Goal: Task Accomplishment & Management: Manage account settings

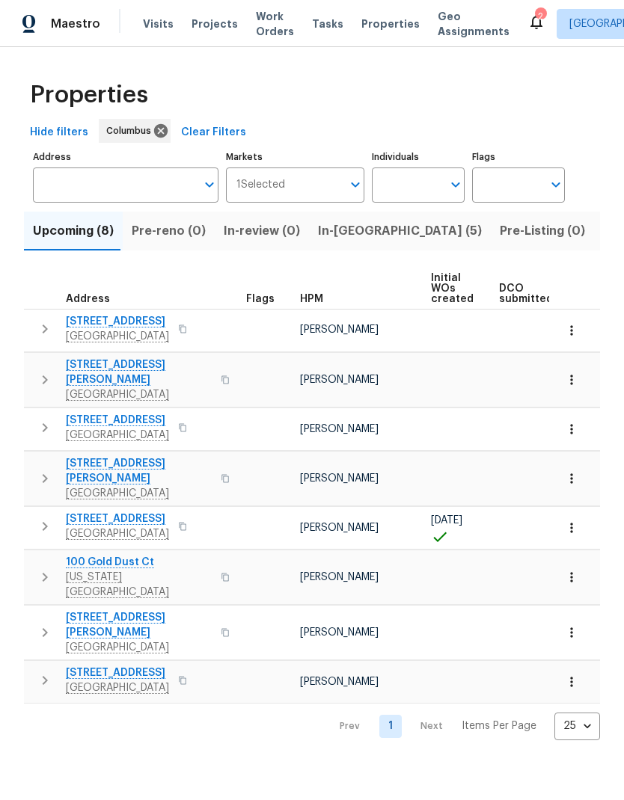
click at [336, 237] on span "In-reno (5)" at bounding box center [400, 231] width 164 height 21
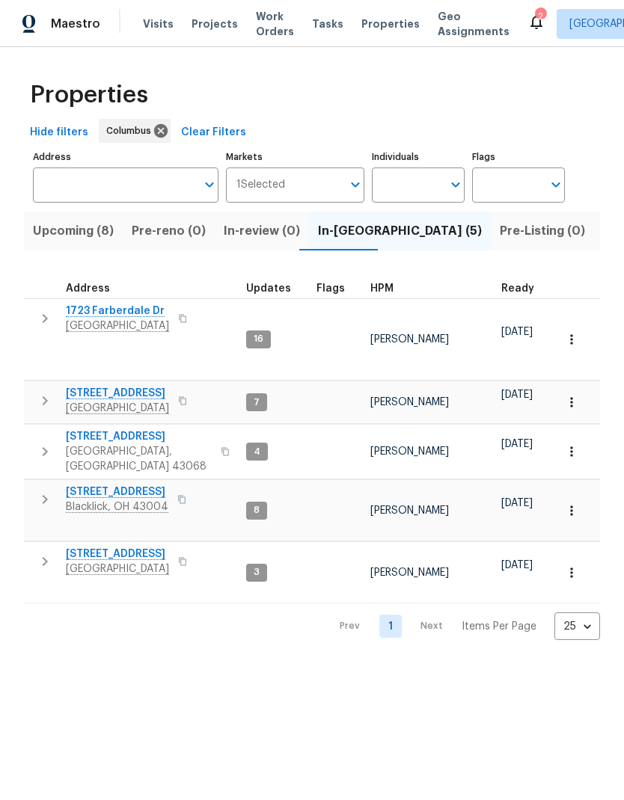
click at [132, 485] on span "[STREET_ADDRESS]" at bounding box center [117, 492] width 102 height 15
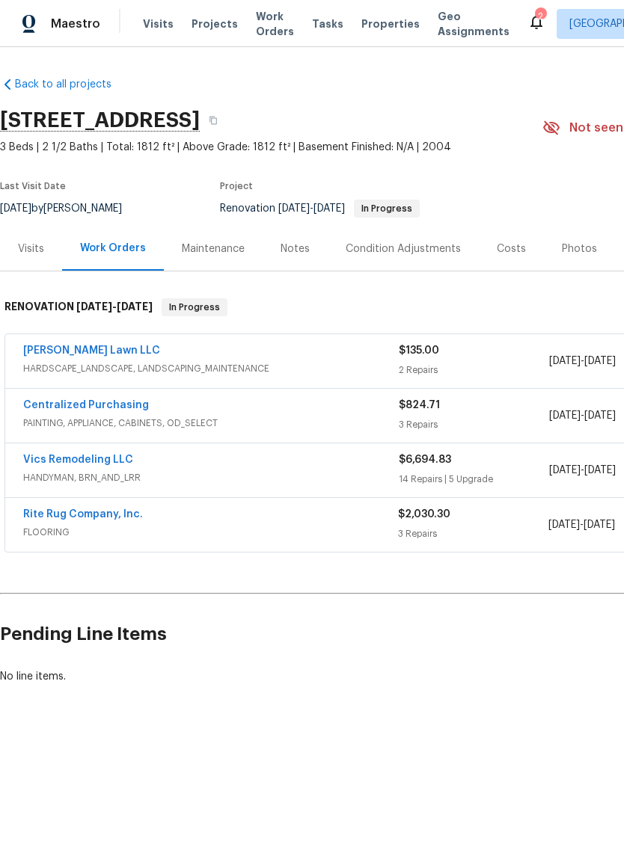
click at [511, 252] on div "Costs" at bounding box center [511, 249] width 29 height 15
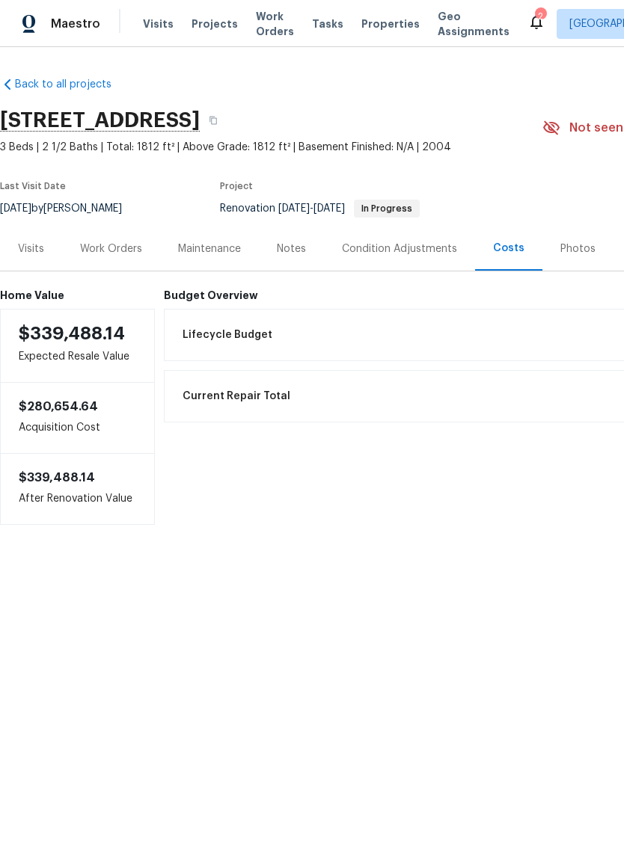
click at [120, 246] on div "Work Orders" at bounding box center [111, 249] width 62 height 15
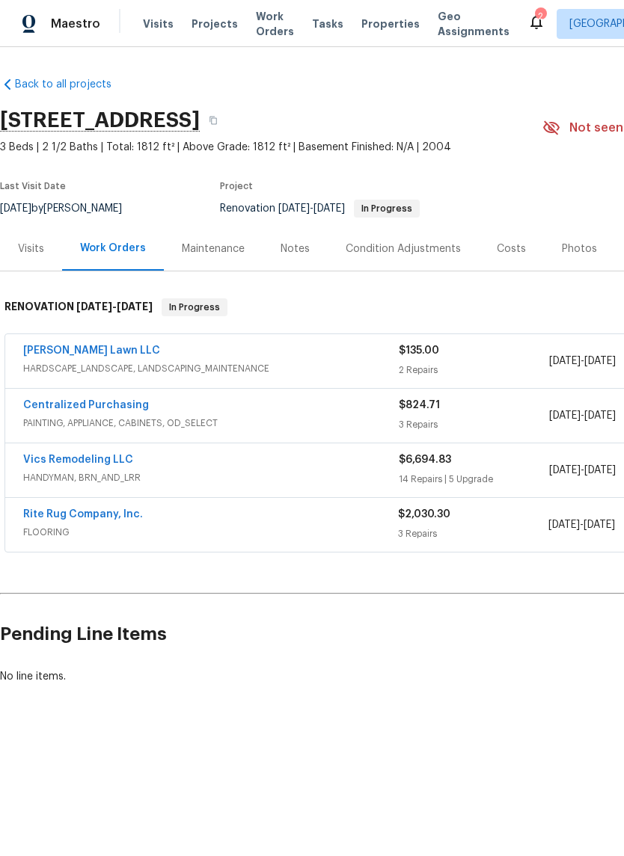
click at [114, 458] on link "Vics Remodeling LLC" at bounding box center [78, 460] width 110 height 10
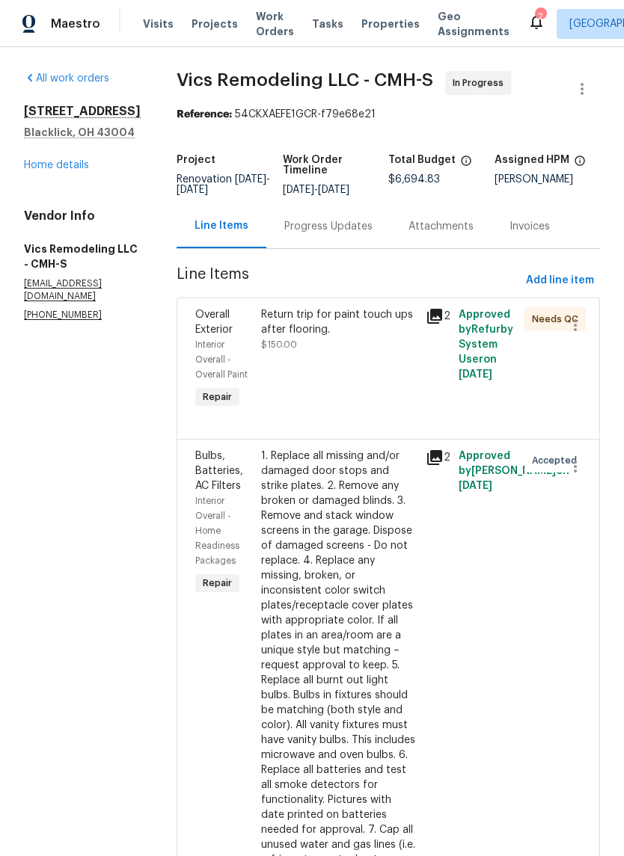
click at [362, 375] on div "Return trip for paint touch ups after flooring. $150.00" at bounding box center [338, 360] width 165 height 114
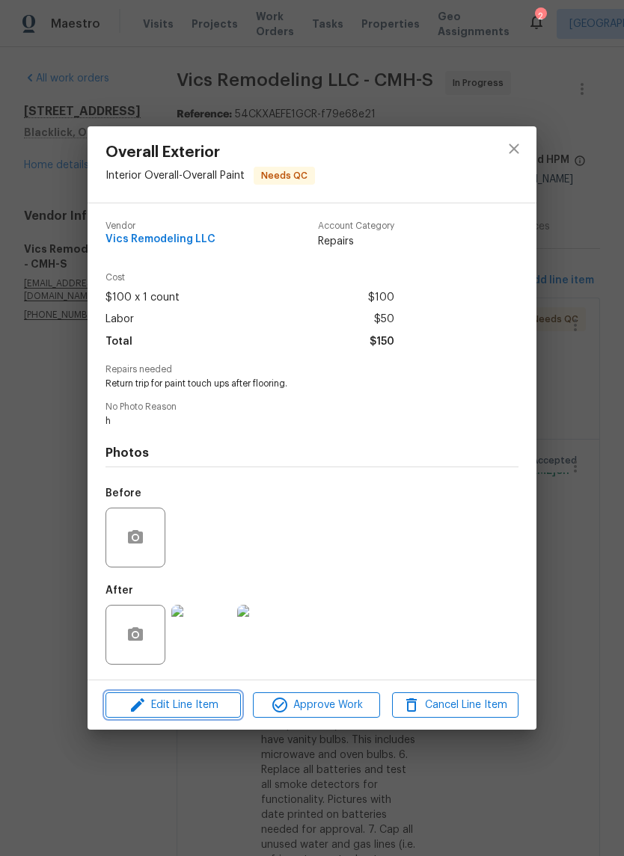
click at [216, 710] on span "Edit Line Item" at bounding box center [173, 705] width 126 height 19
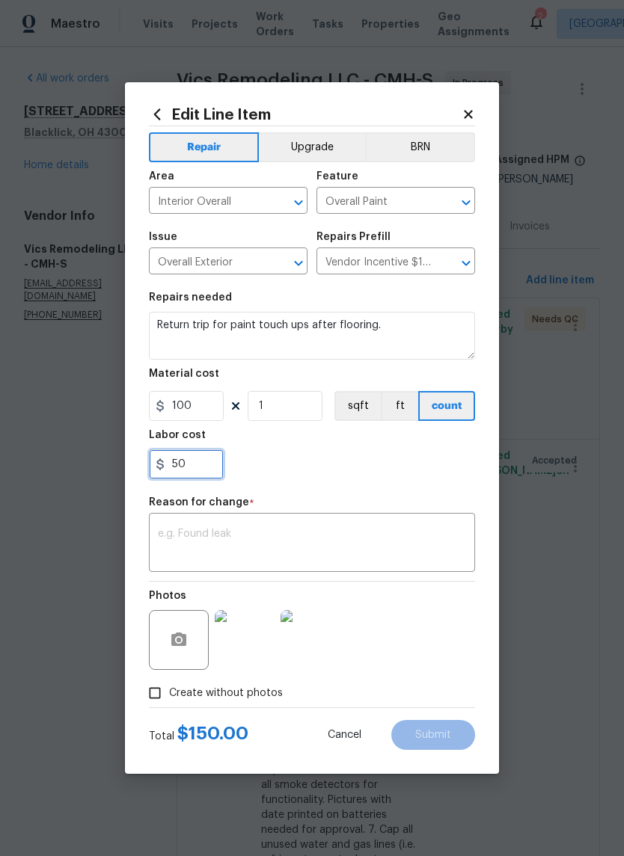
click at [195, 455] on input "50" at bounding box center [186, 464] width 75 height 30
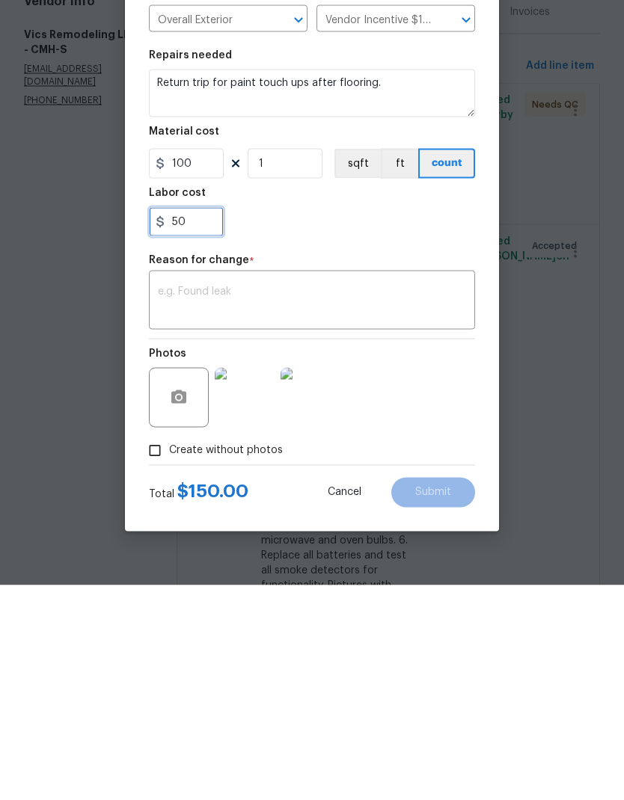
click at [206, 422] on input "50" at bounding box center [186, 437] width 75 height 30
type input "5"
type input "200"
click at [350, 501] on textarea at bounding box center [312, 516] width 308 height 31
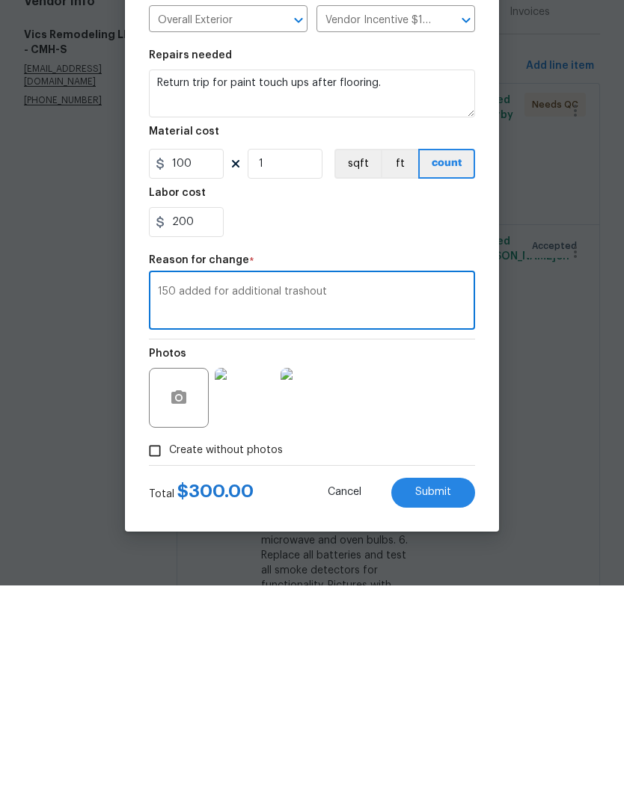
type textarea "150 added for additional trashout"
click at [405, 554] on div "Photos" at bounding box center [312, 602] width 326 height 97
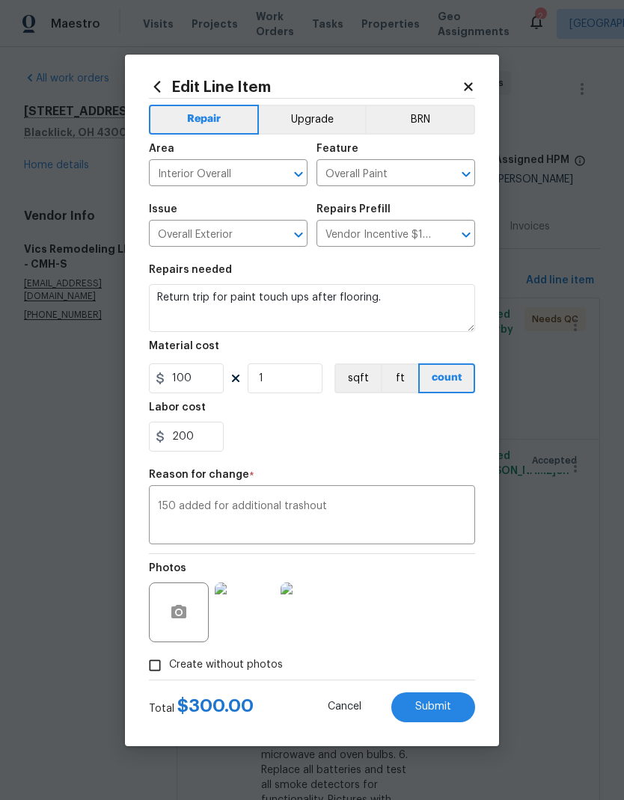
click at [435, 689] on div "Total $ 300.00 Cancel Submit" at bounding box center [312, 701] width 326 height 42
click at [437, 696] on button "Submit" at bounding box center [433, 707] width 84 height 30
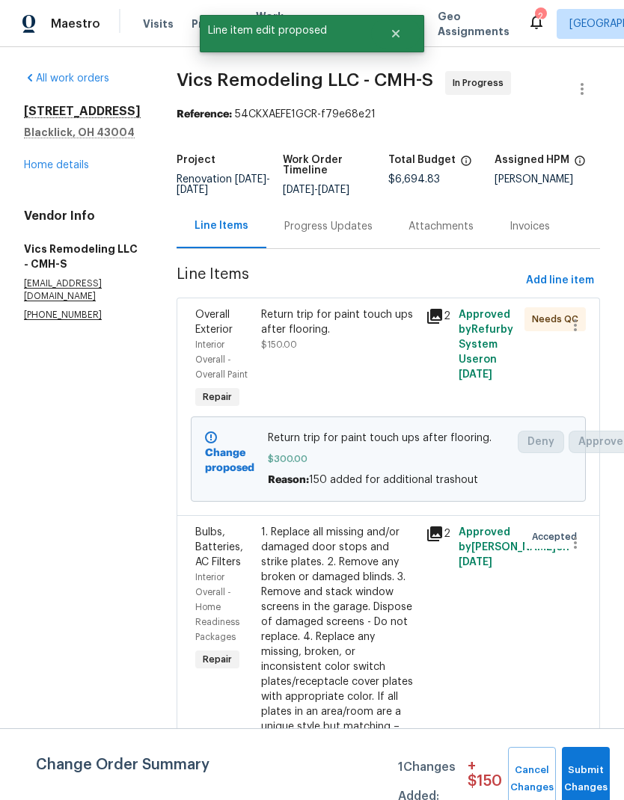
click at [579, 769] on button "Submit Changes" at bounding box center [586, 779] width 48 height 64
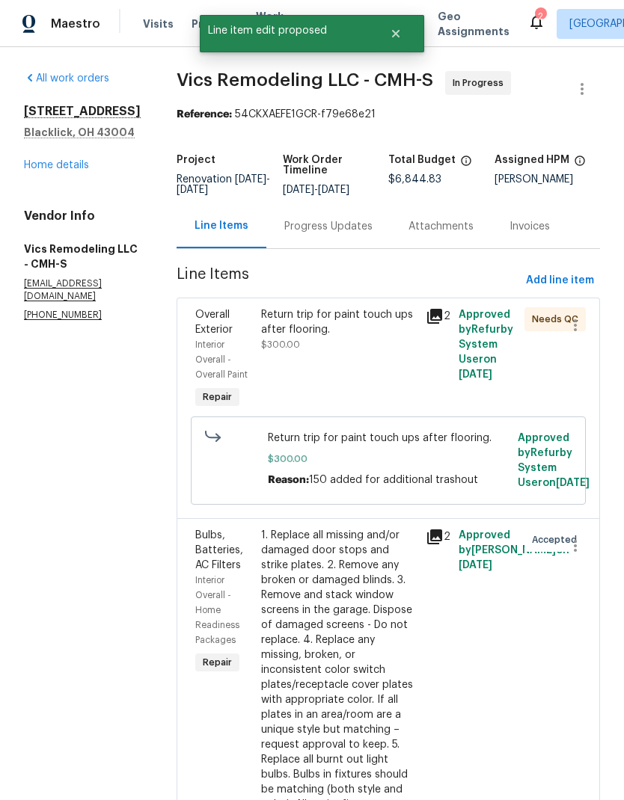
click at [389, 303] on div "Return trip for paint touch ups after flooring. $300.00" at bounding box center [338, 360] width 165 height 114
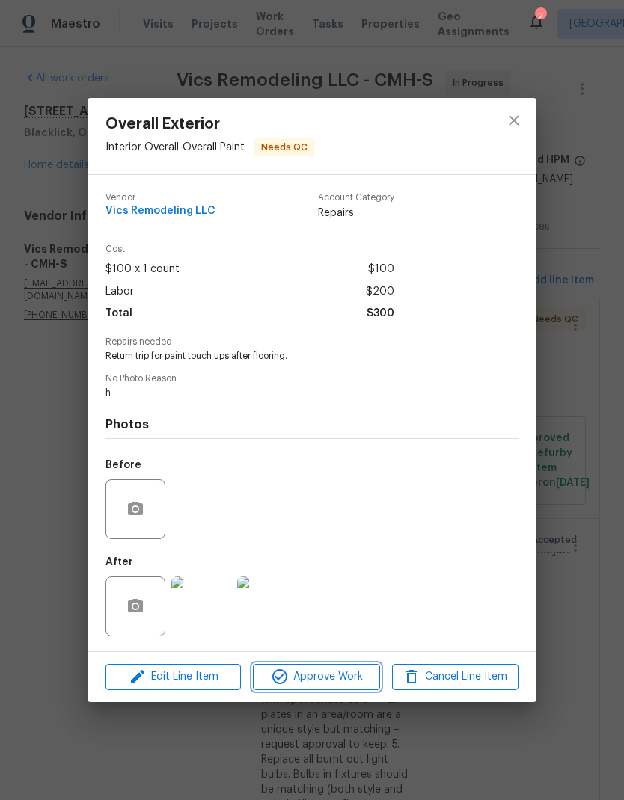
click at [345, 671] on span "Approve Work" at bounding box center [315, 677] width 117 height 19
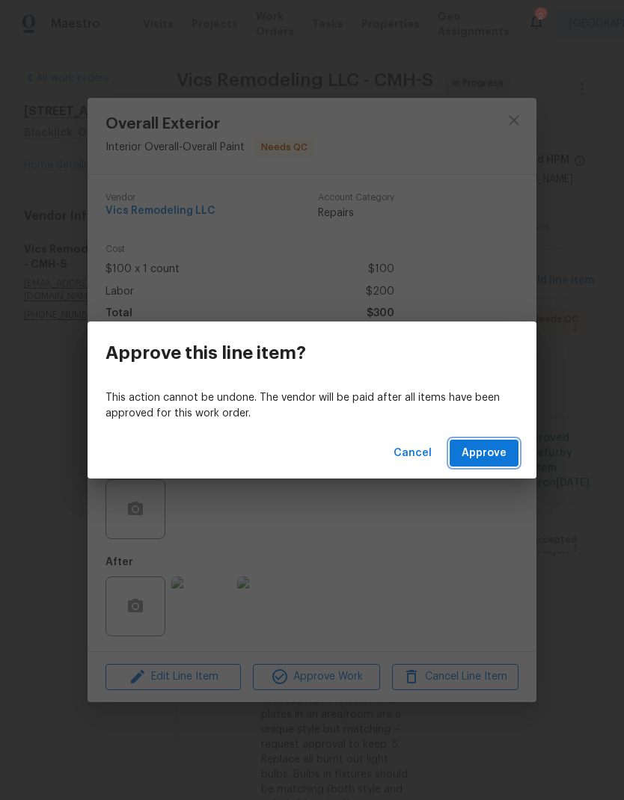
click at [491, 452] on span "Approve" at bounding box center [483, 453] width 45 height 19
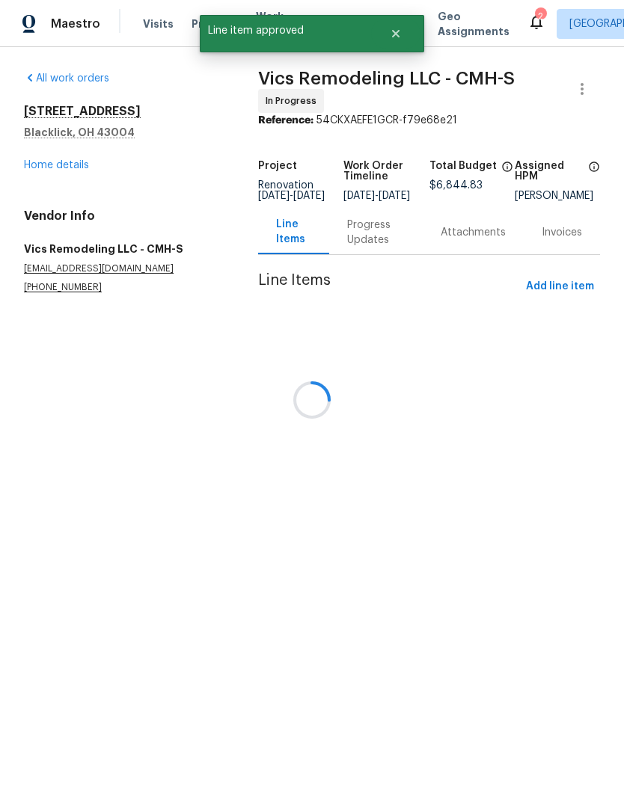
scroll to position [0, 0]
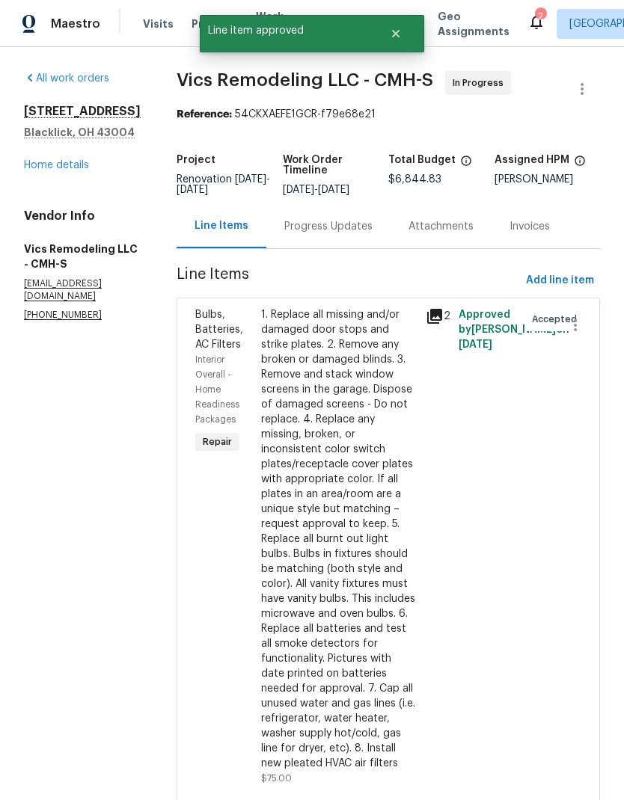
click at [83, 170] on link "Home details" at bounding box center [56, 165] width 65 height 10
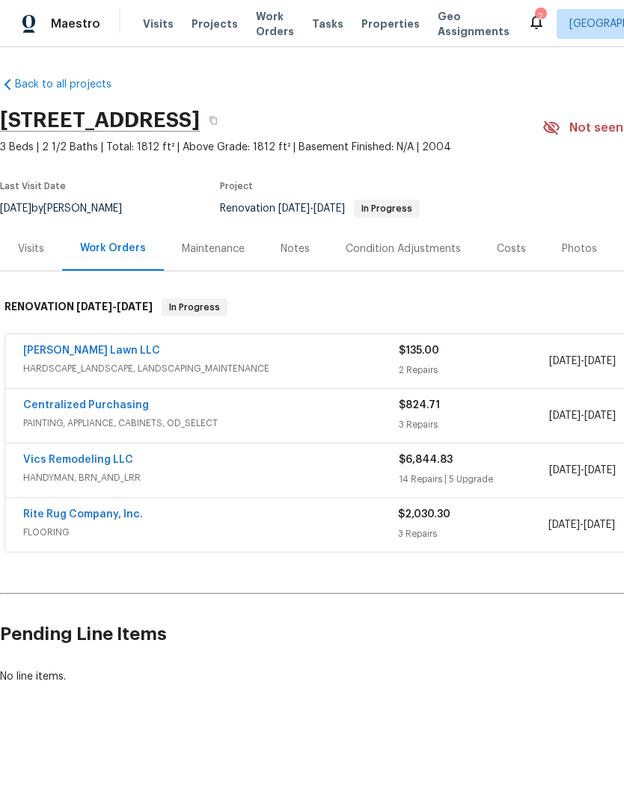
click at [89, 348] on link "Helton Lawn LLC" at bounding box center [91, 350] width 137 height 10
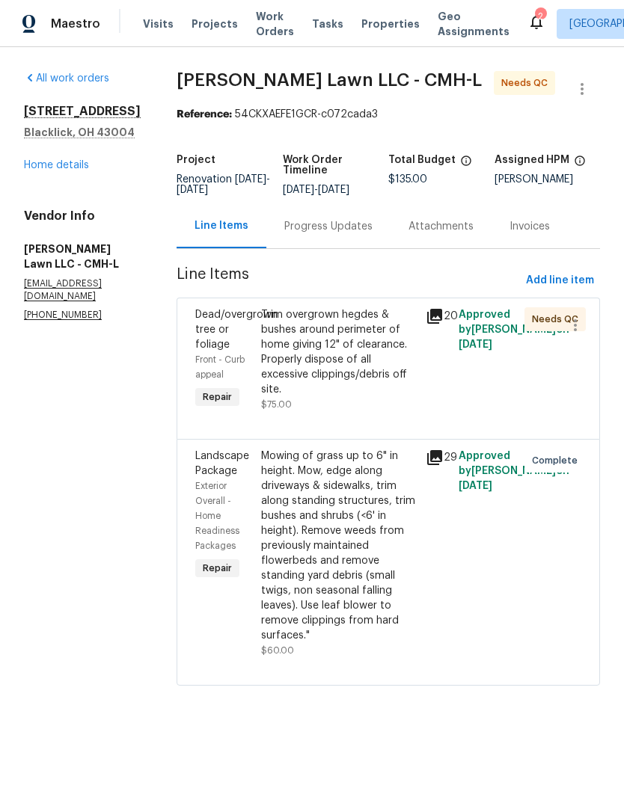
click at [352, 375] on div "Trim overgrown hegdes & bushes around perimeter of home giving 12" of clearance…" at bounding box center [339, 352] width 156 height 90
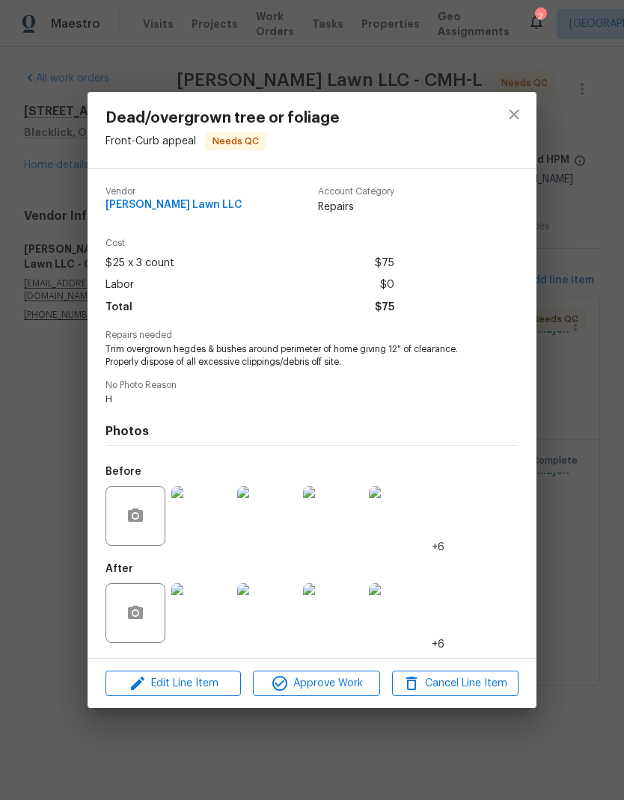
click at [333, 663] on div "Edit Line Item Approve Work Cancel Line Item" at bounding box center [311, 684] width 449 height 50
click at [335, 677] on span "Approve Work" at bounding box center [315, 683] width 117 height 19
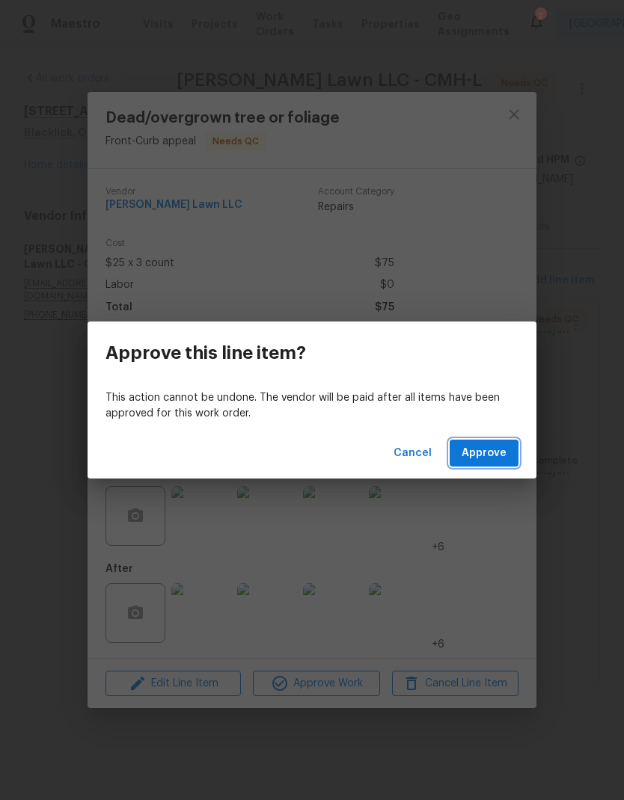
click at [506, 441] on button "Approve" at bounding box center [483, 454] width 69 height 28
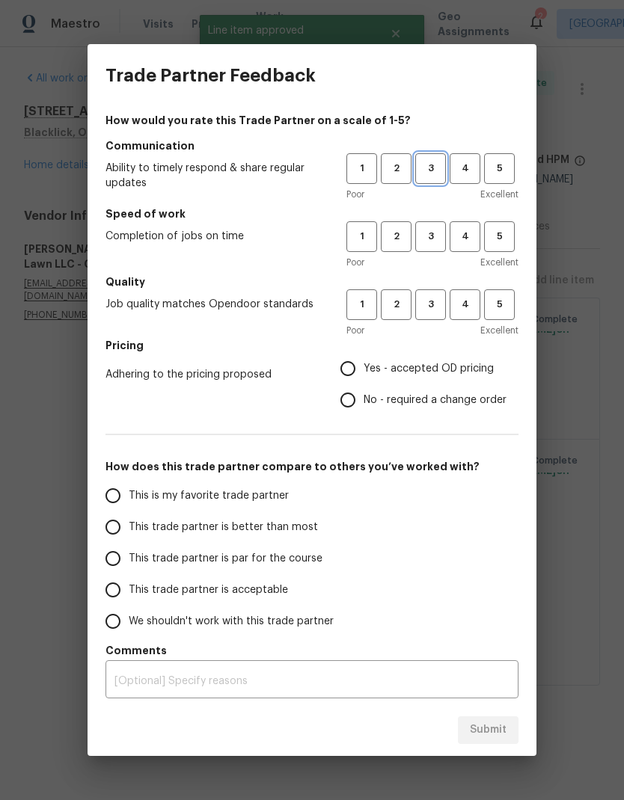
click at [434, 162] on span "3" at bounding box center [430, 168] width 28 height 17
click at [434, 240] on span "3" at bounding box center [430, 236] width 28 height 17
click at [430, 285] on h5 "Quality" at bounding box center [311, 281] width 413 height 15
click at [439, 306] on span "3" at bounding box center [430, 304] width 28 height 17
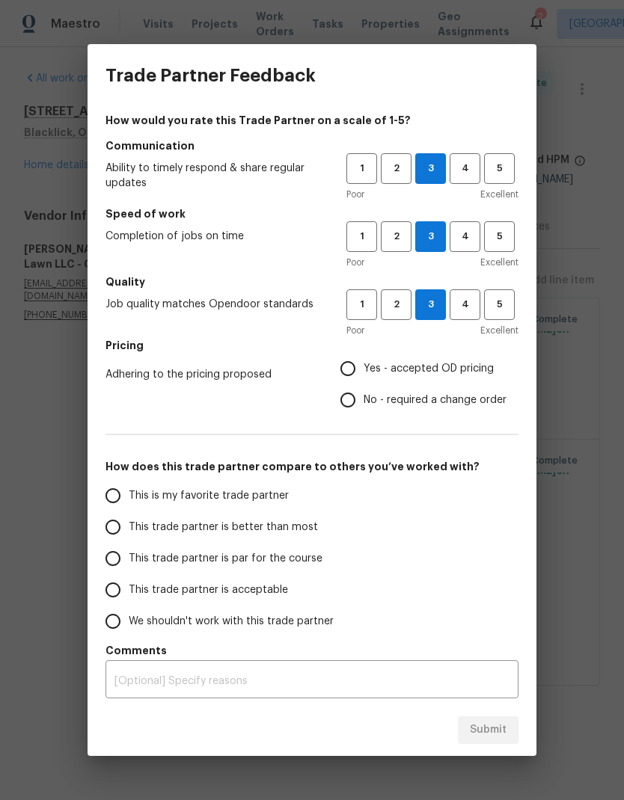
click at [427, 369] on span "Yes - accepted OD pricing" at bounding box center [428, 369] width 130 height 16
click at [363, 369] on input "Yes - accepted OD pricing" at bounding box center [347, 368] width 31 height 31
radio input "true"
click at [300, 565] on span "This trade partner is par for the course" at bounding box center [226, 559] width 194 height 16
click at [129, 565] on input "This trade partner is par for the course" at bounding box center [112, 558] width 31 height 31
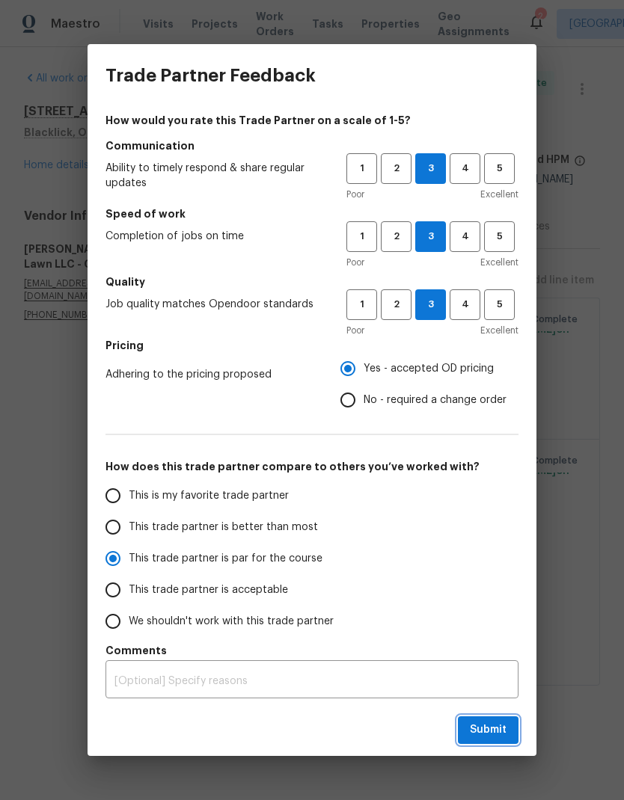
click at [497, 718] on button "Submit" at bounding box center [488, 730] width 61 height 28
radio input "true"
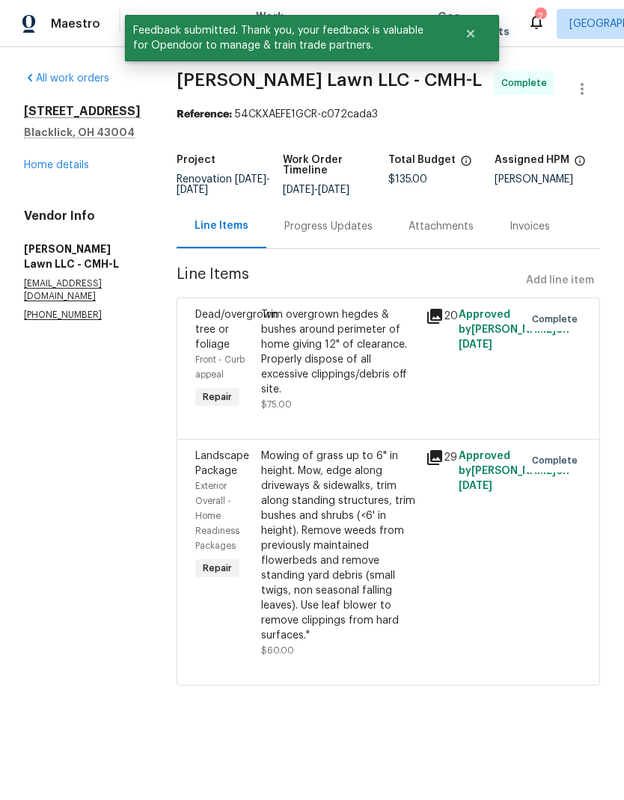
radio input "false"
click at [72, 170] on link "Home details" at bounding box center [56, 165] width 65 height 10
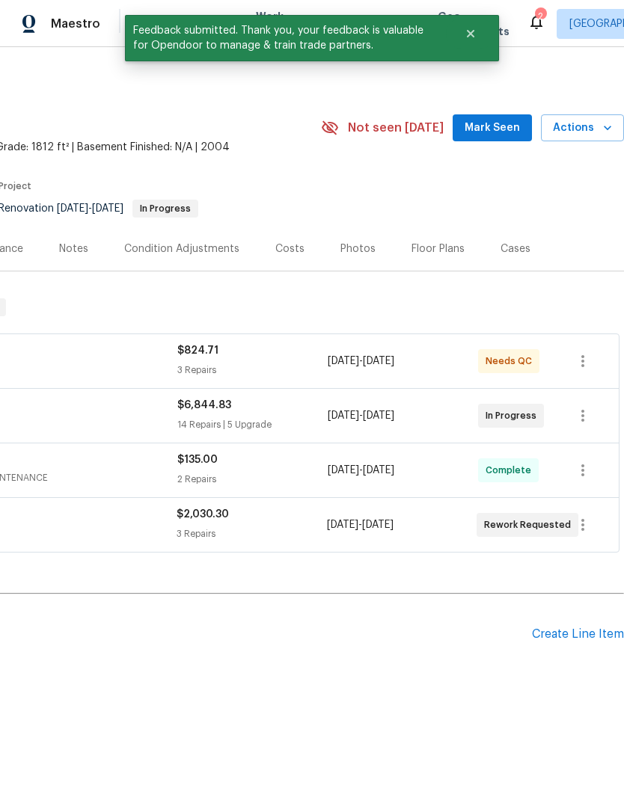
scroll to position [0, 221]
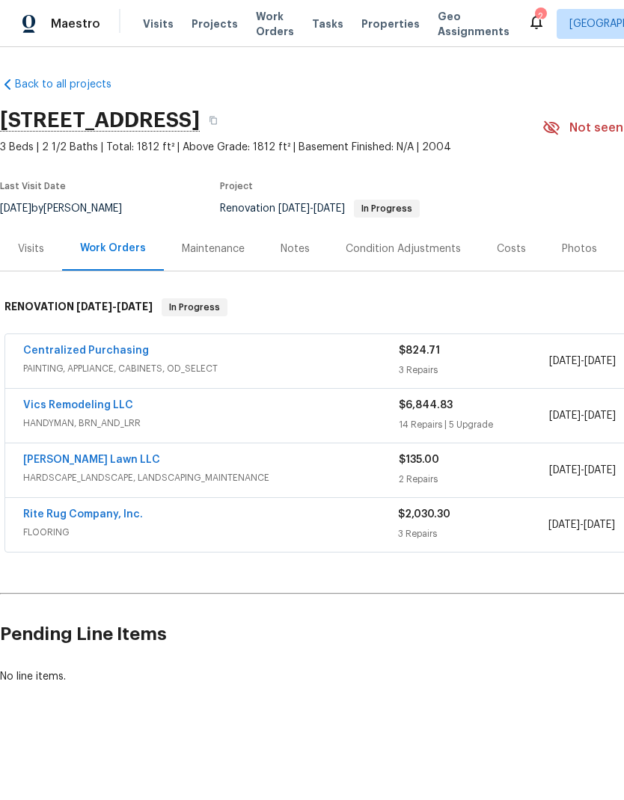
click at [108, 345] on link "Centralized Purchasing" at bounding box center [86, 350] width 126 height 10
click at [127, 400] on link "Vics Remodeling LLC" at bounding box center [78, 405] width 110 height 10
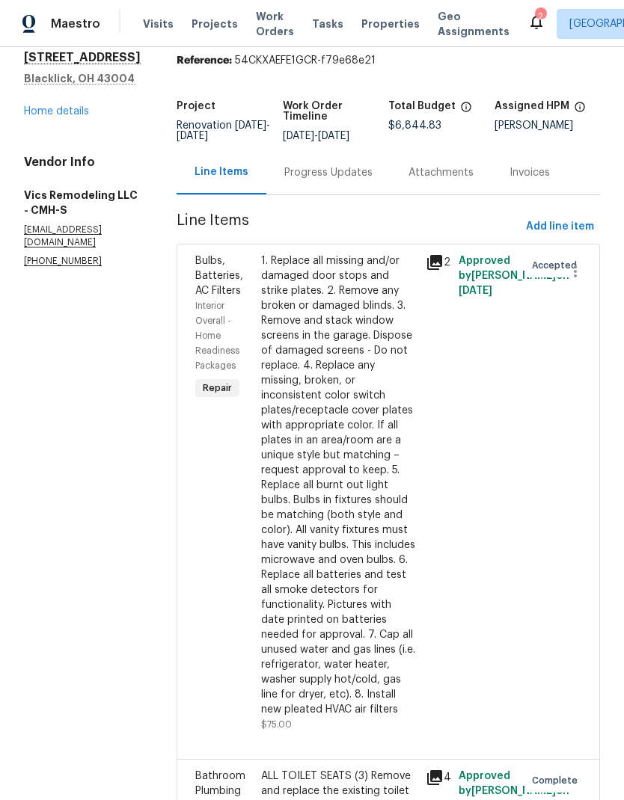
scroll to position [96, 0]
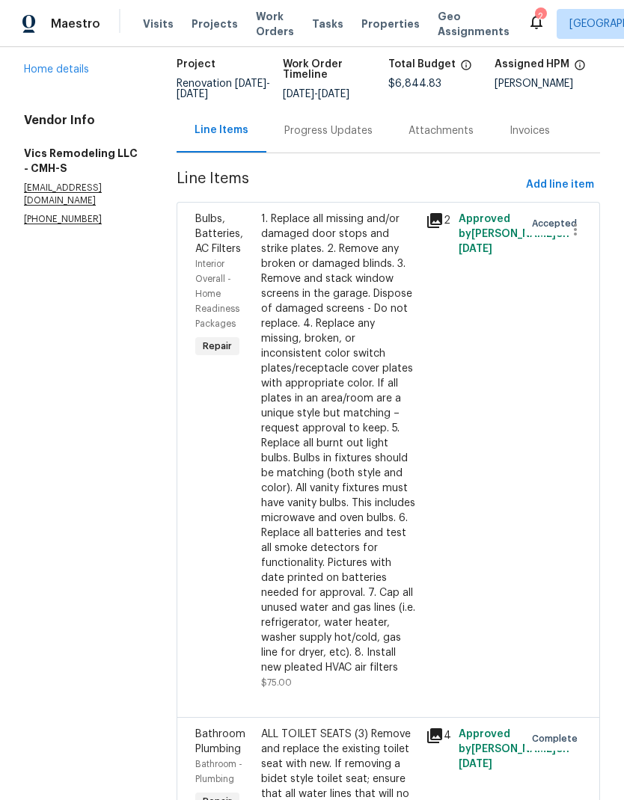
click at [370, 428] on div "1. Replace all missing and/or damaged door stops and strike plates. 2. Remove a…" at bounding box center [339, 444] width 156 height 464
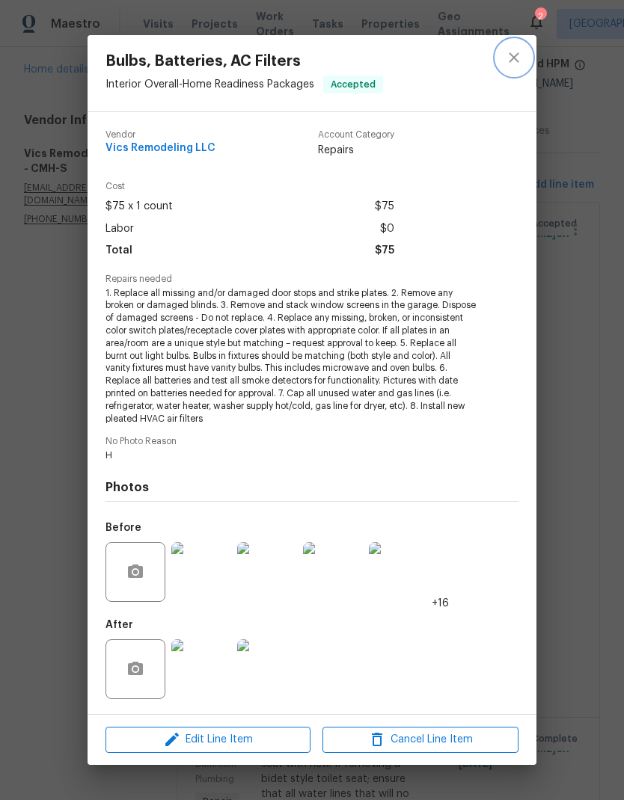
click at [508, 68] on button "close" at bounding box center [514, 58] width 36 height 36
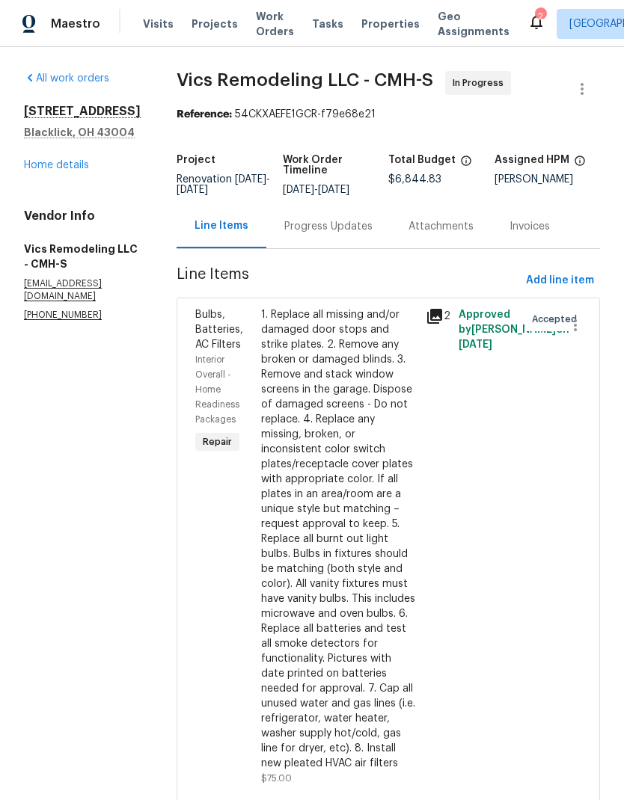
scroll to position [0, 0]
click at [67, 170] on link "Home details" at bounding box center [56, 165] width 65 height 10
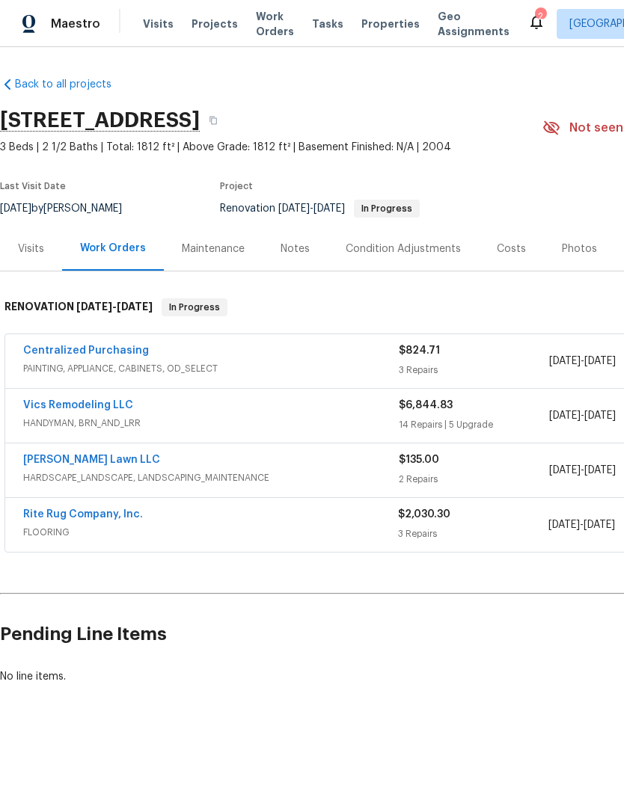
click at [365, 28] on span "Properties" at bounding box center [390, 23] width 58 height 15
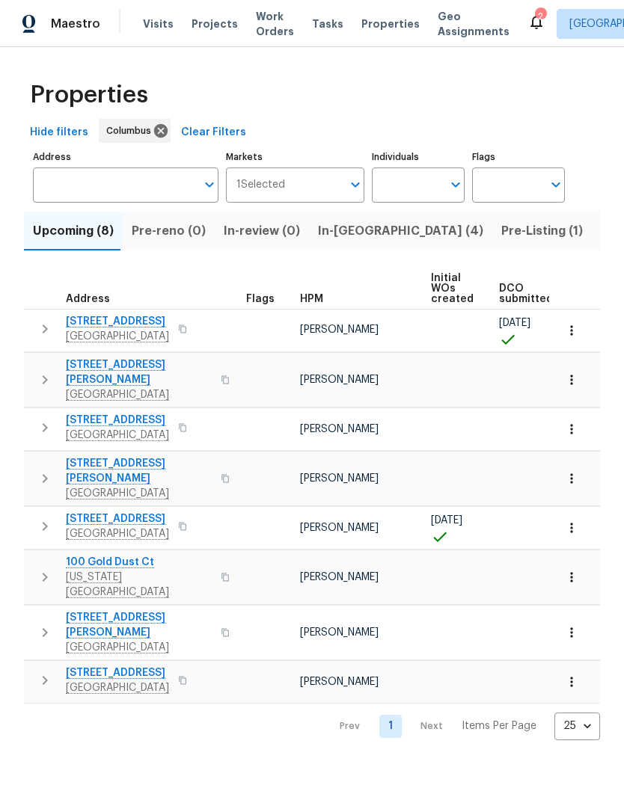
click at [329, 233] on span "In-reno (4)" at bounding box center [400, 231] width 165 height 21
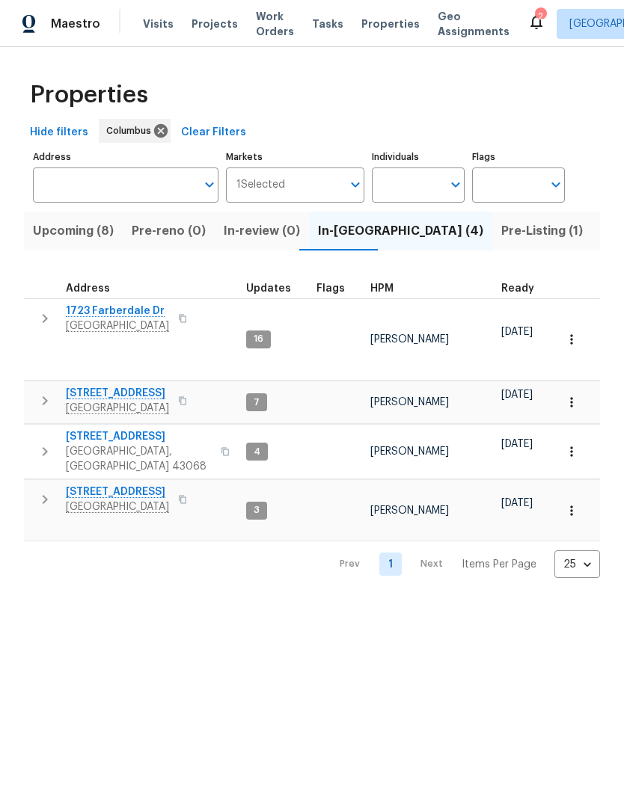
click at [43, 386] on button "button" at bounding box center [45, 401] width 30 height 30
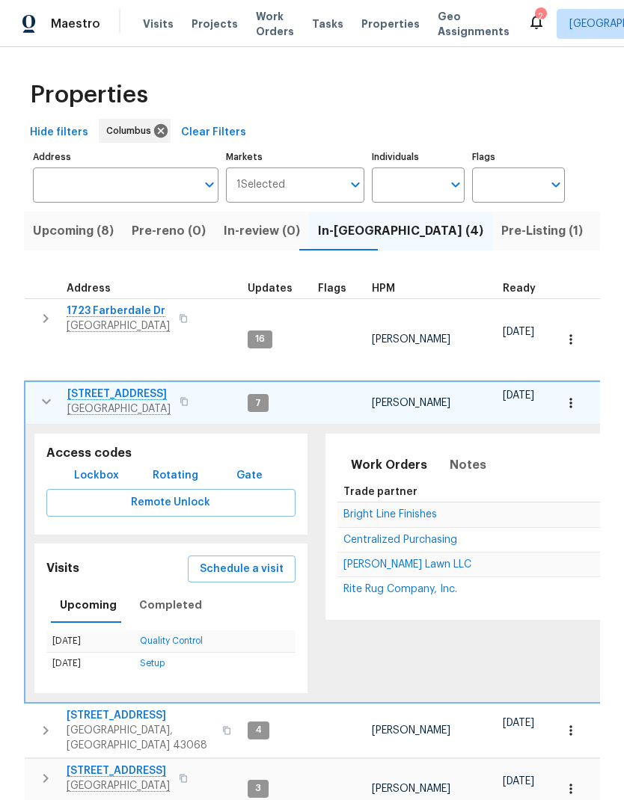
click at [131, 387] on span "3972 Bannen Trail Dr" at bounding box center [118, 394] width 103 height 15
click at [40, 393] on icon "button" at bounding box center [46, 402] width 18 height 18
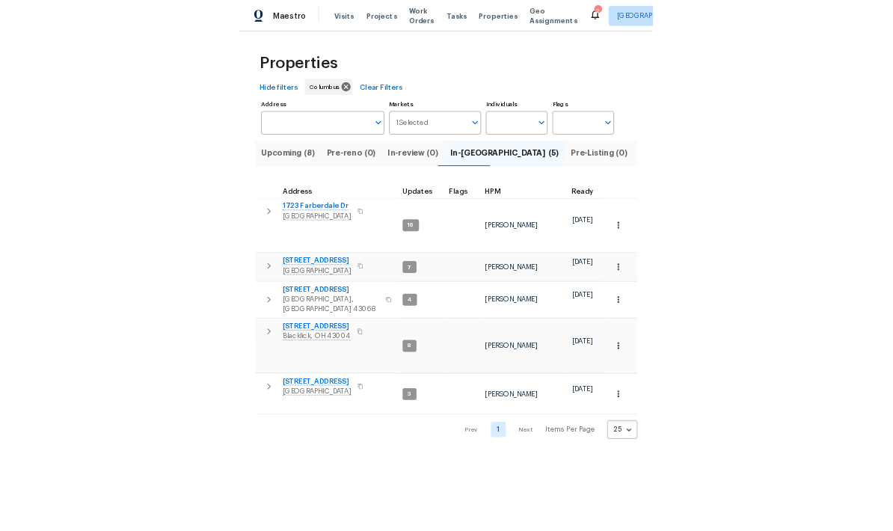
scroll to position [10, 0]
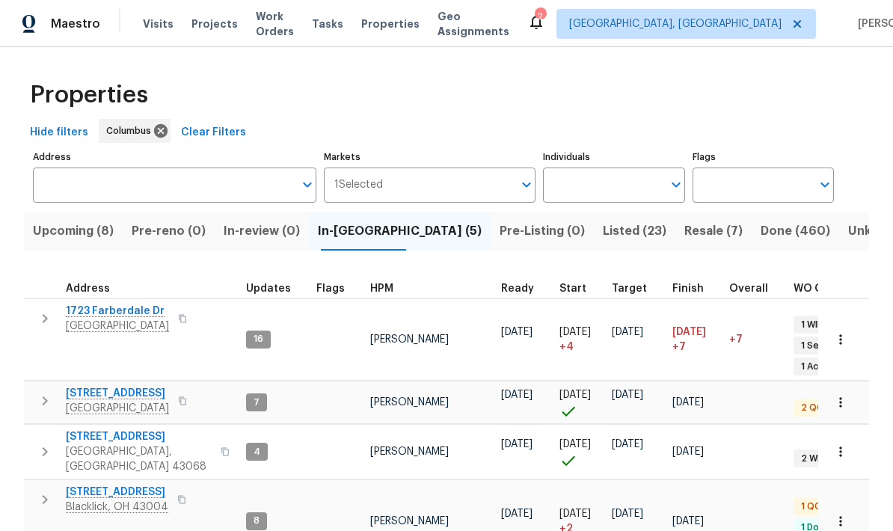
click at [623, 10] on div "Maestro Visits Projects Work Orders Tasks Properties Geo Assignments 2 Columbus…" at bounding box center [446, 23] width 893 height 47
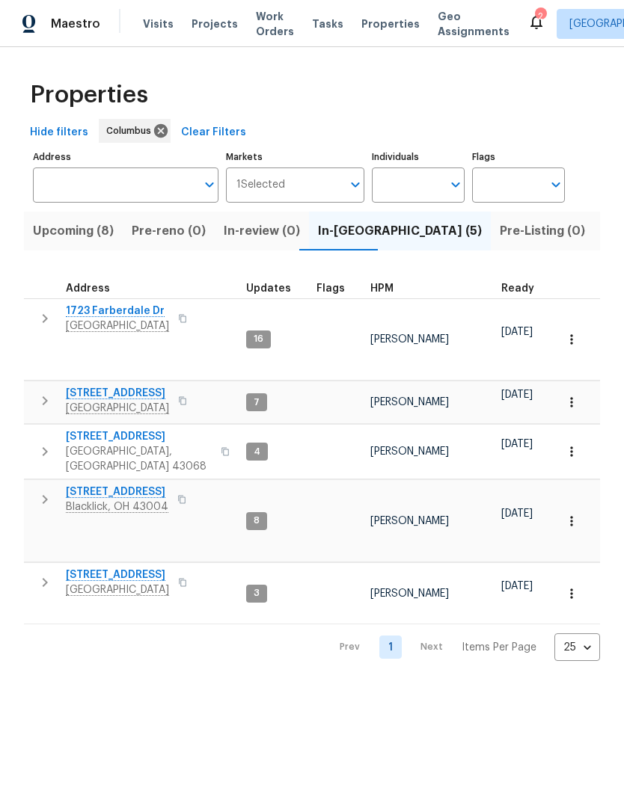
scroll to position [12, 0]
click at [603, 236] on span "Listed (23)" at bounding box center [635, 231] width 64 height 21
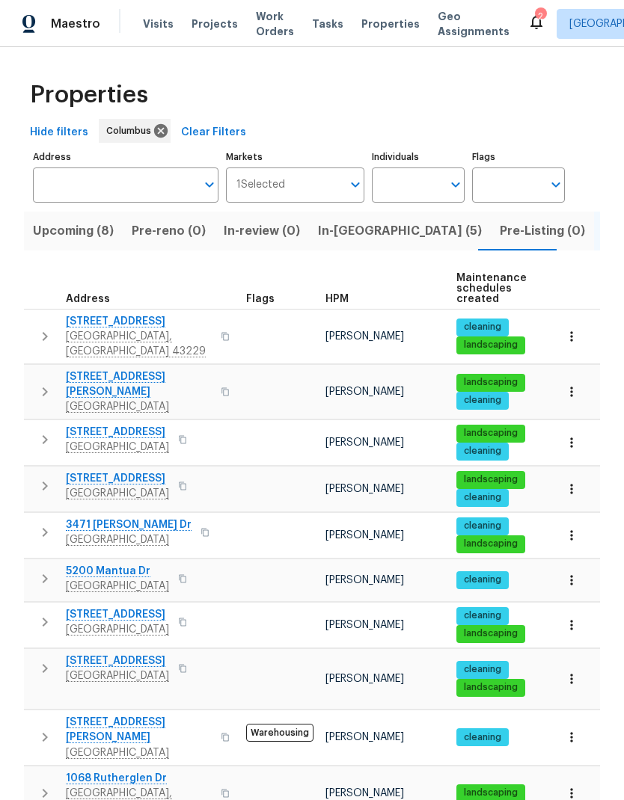
scroll to position [12, 0]
click at [187, 482] on icon "button" at bounding box center [182, 486] width 9 height 9
click at [349, 236] on span "In-reno (5)" at bounding box center [400, 231] width 164 height 21
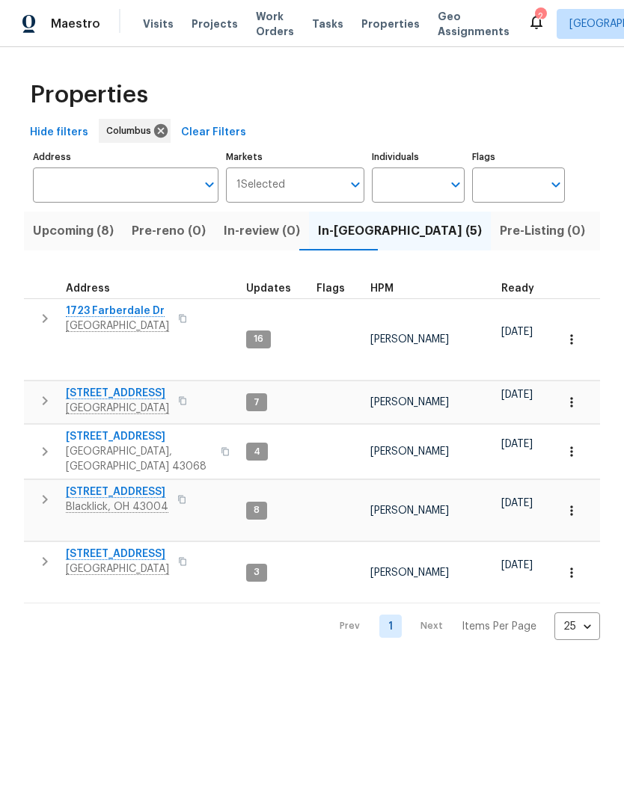
click at [117, 485] on span "[STREET_ADDRESS]" at bounding box center [117, 492] width 102 height 15
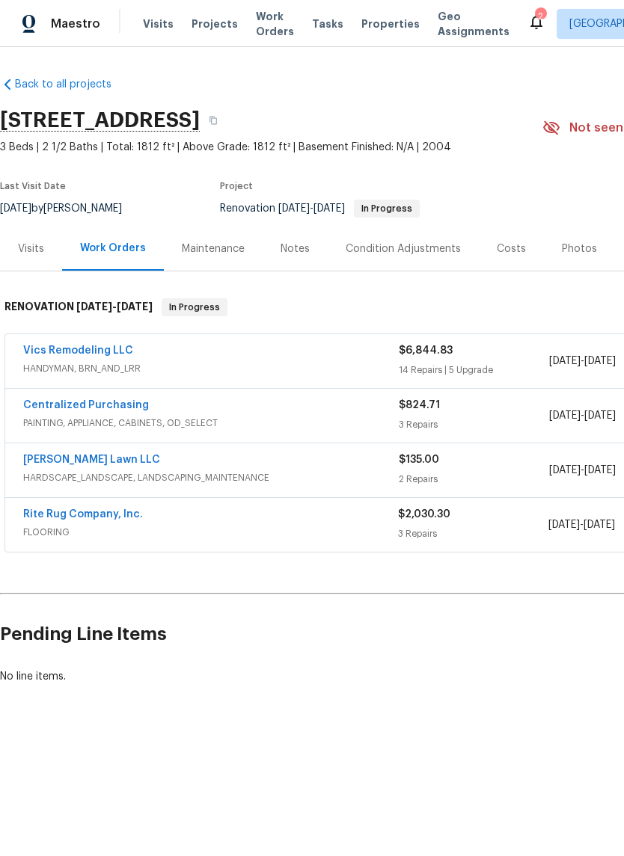
click at [114, 355] on link "Vics Remodeling LLC" at bounding box center [78, 350] width 110 height 10
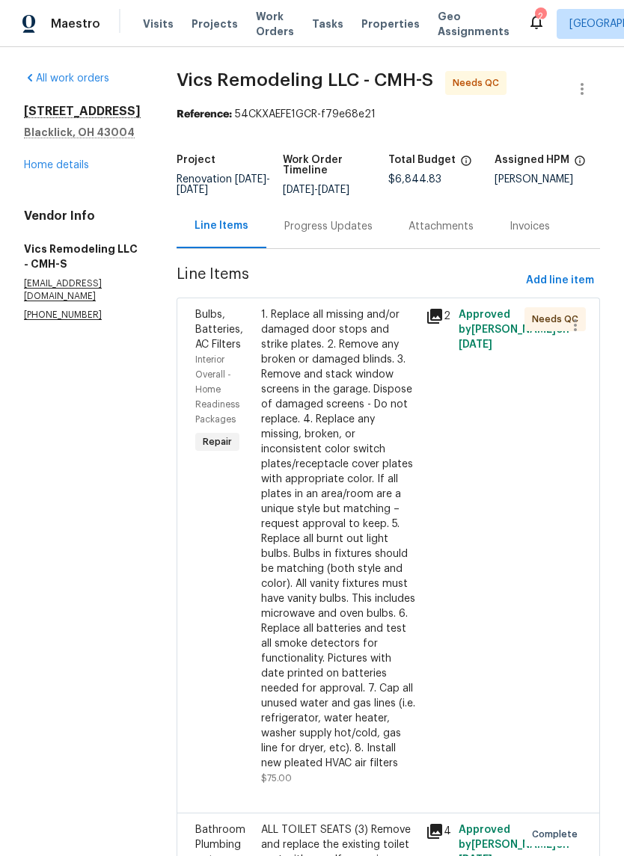
click at [331, 466] on div "1. Replace all missing and/or damaged door stops and strike plates. 2. Remove a…" at bounding box center [339, 539] width 156 height 464
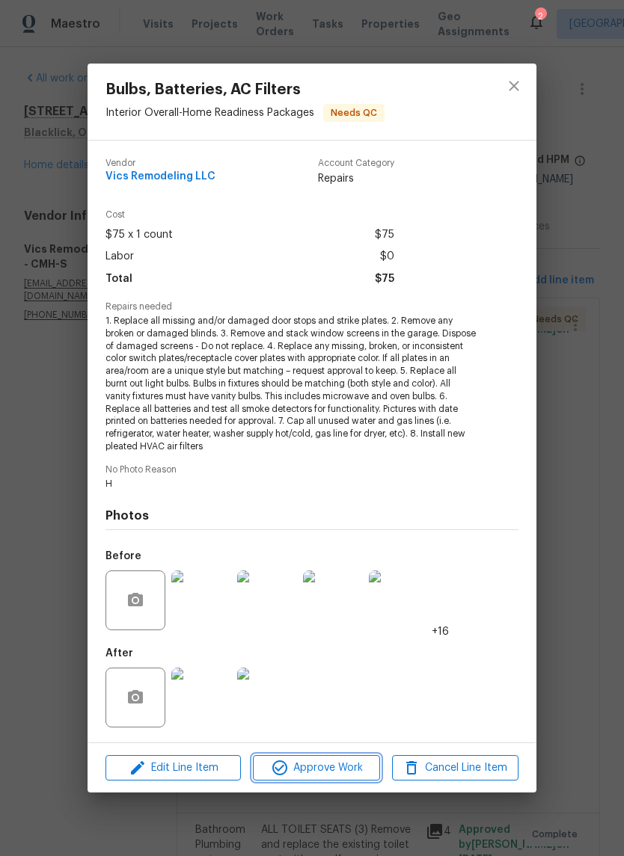
click at [334, 762] on span "Approve Work" at bounding box center [315, 768] width 117 height 19
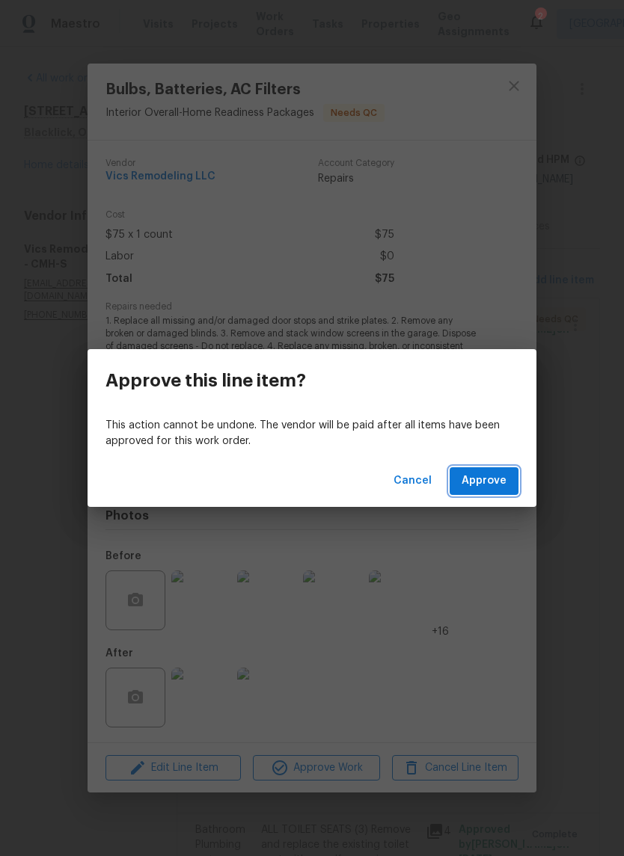
click at [503, 482] on span "Approve" at bounding box center [483, 481] width 45 height 19
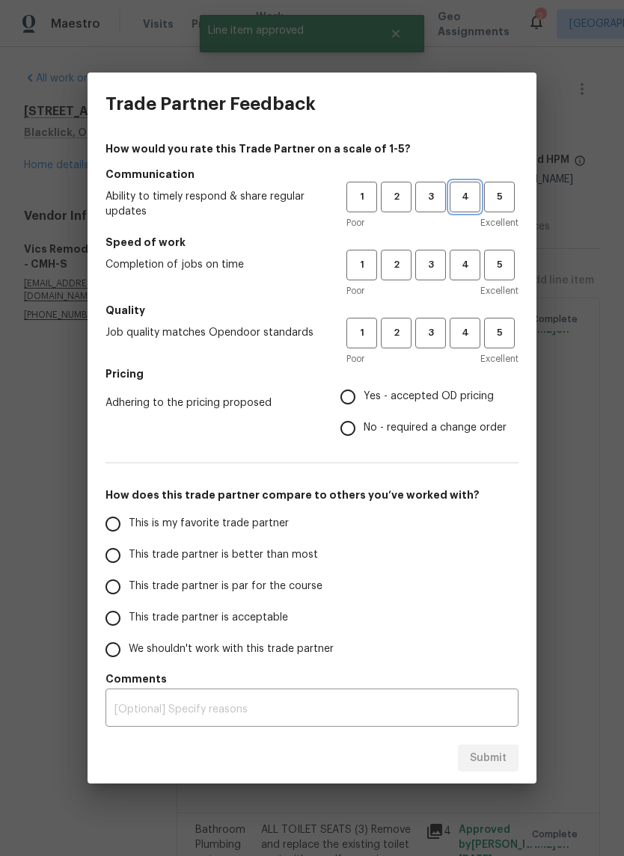
click at [456, 200] on span "4" at bounding box center [465, 196] width 28 height 17
click at [434, 265] on span "3" at bounding box center [430, 264] width 28 height 17
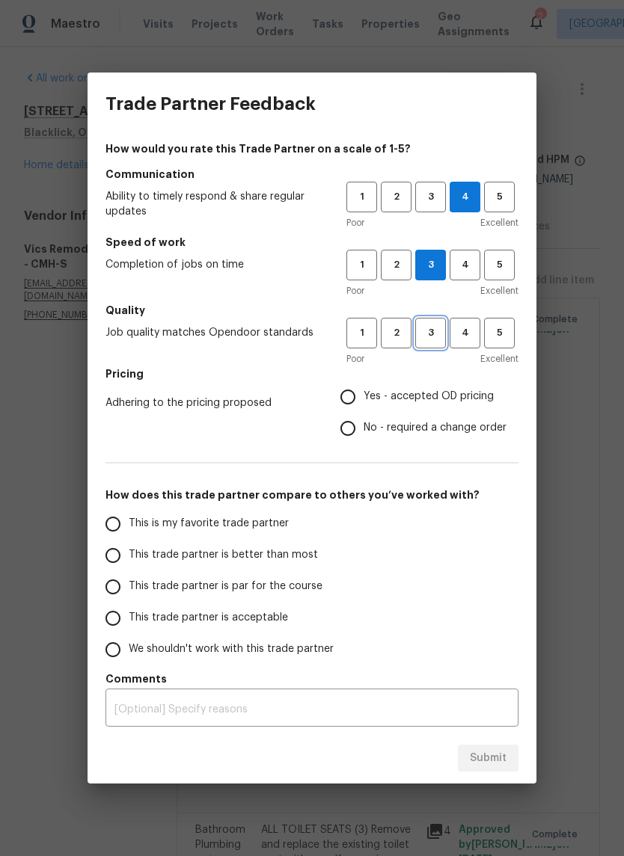
click at [425, 342] on button "3" at bounding box center [430, 333] width 31 height 31
click at [336, 393] on input "Yes - accepted OD pricing" at bounding box center [347, 396] width 31 height 31
radio input "true"
click at [265, 554] on span "This trade partner is better than most" at bounding box center [223, 555] width 189 height 16
click at [129, 554] on input "This trade partner is better than most" at bounding box center [112, 555] width 31 height 31
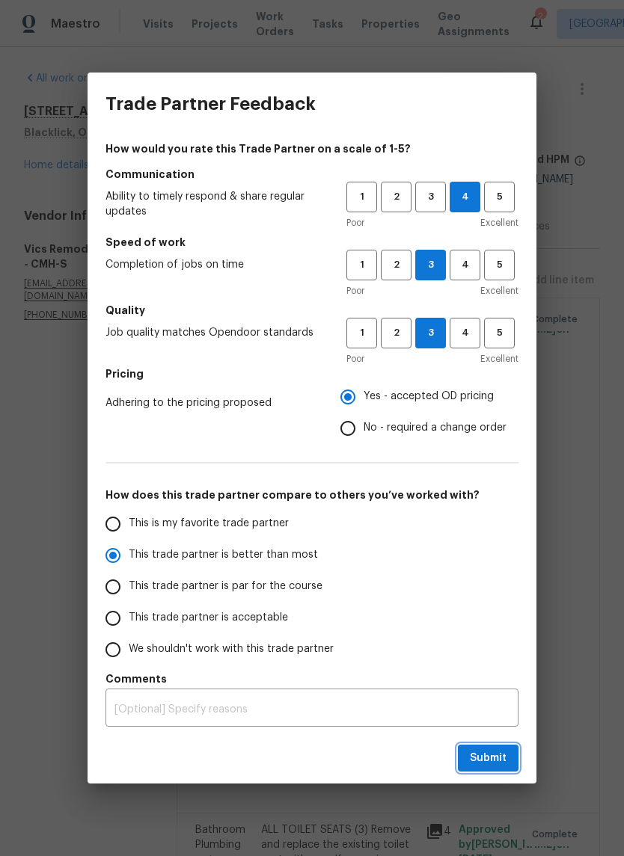
click at [496, 771] on button "Submit" at bounding box center [488, 759] width 61 height 28
radio input "true"
radio input "false"
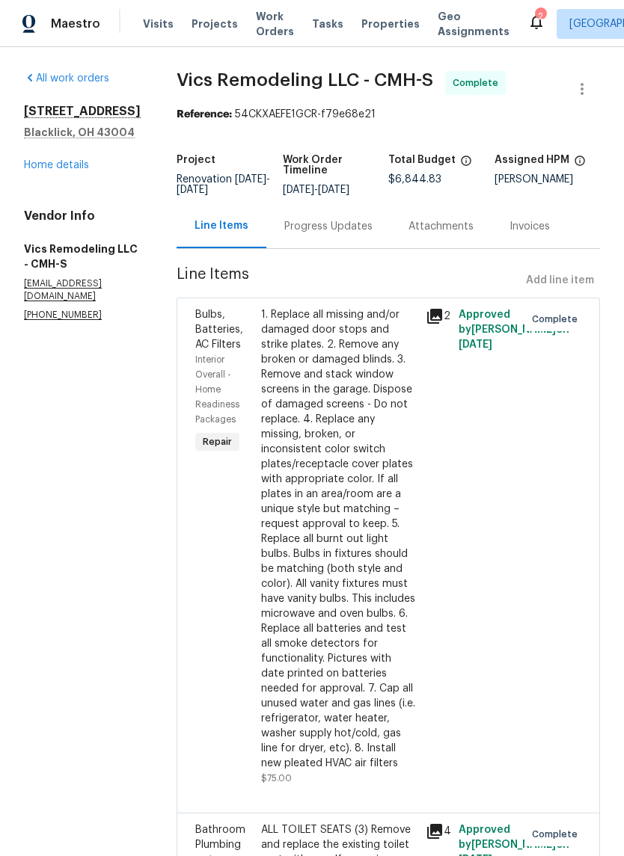
click at [78, 170] on link "Home details" at bounding box center [56, 165] width 65 height 10
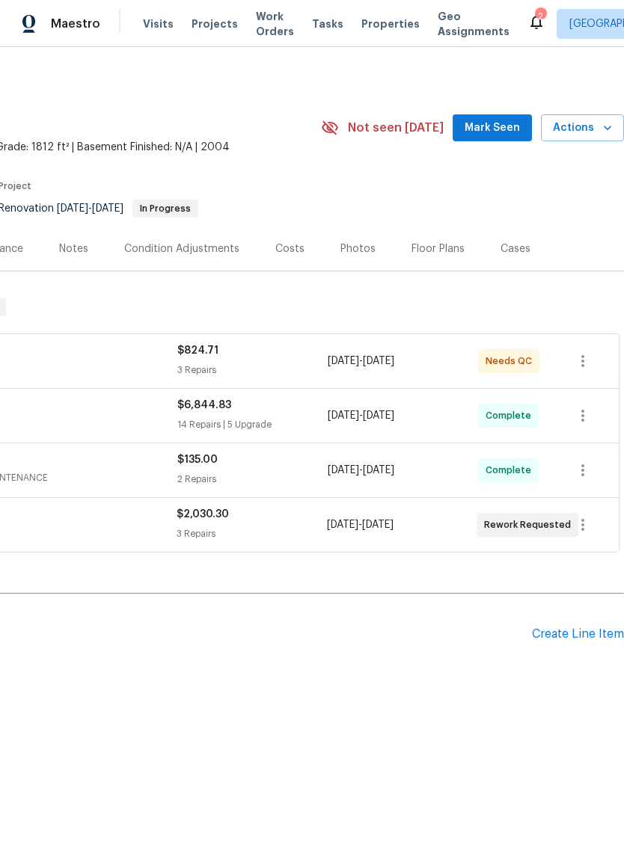
scroll to position [0, 221]
click at [585, 128] on span "Actions" at bounding box center [582, 128] width 59 height 19
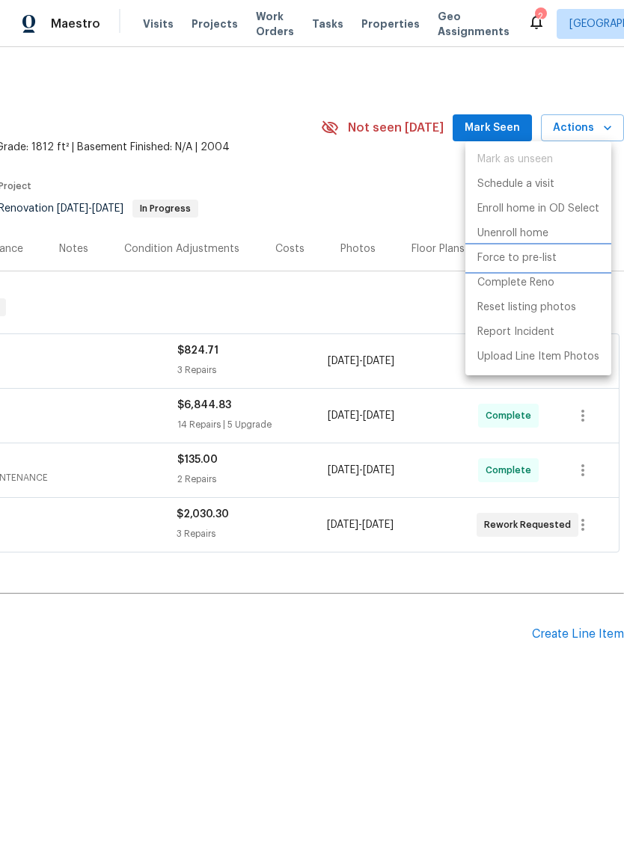
click at [544, 262] on p "Force to pre-list" at bounding box center [516, 258] width 79 height 16
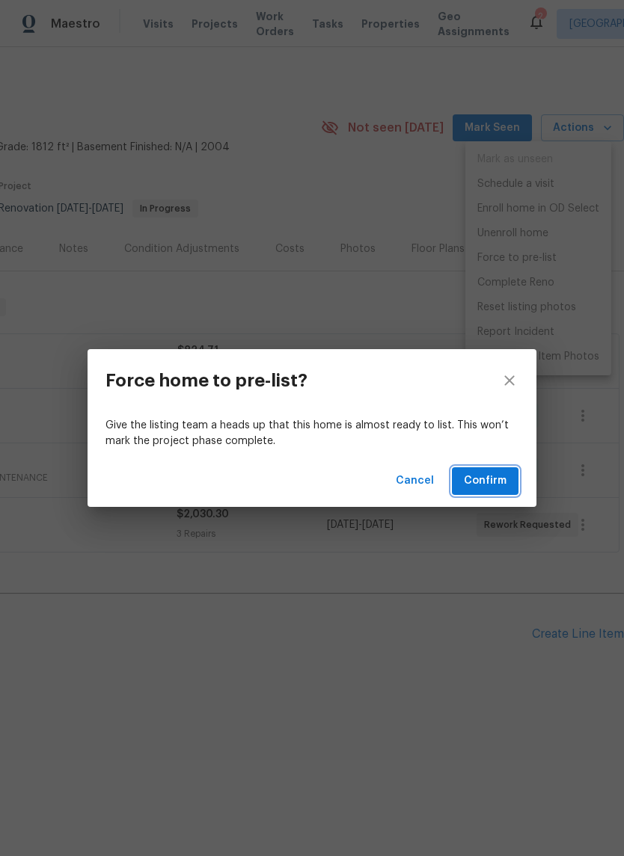
click at [491, 487] on span "Confirm" at bounding box center [485, 481] width 43 height 19
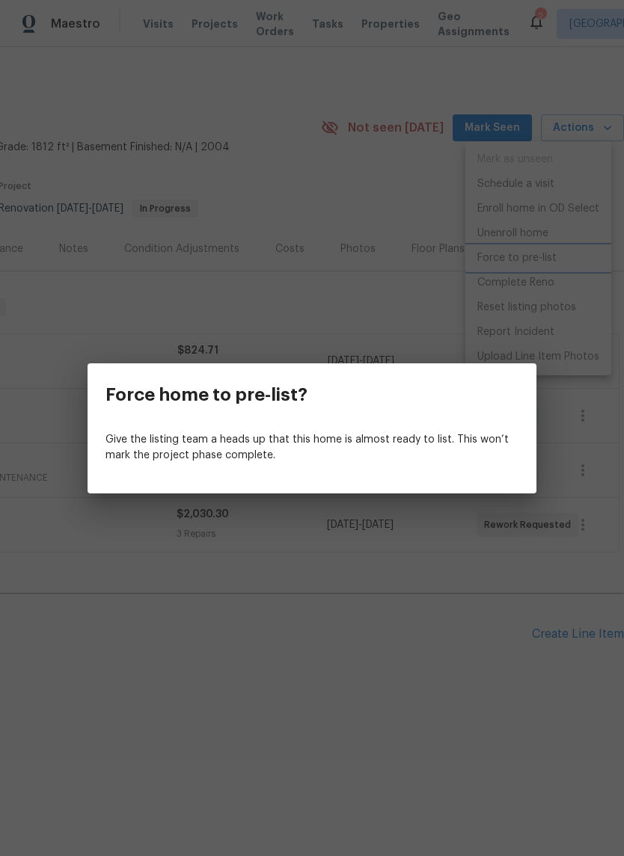
click at [442, 644] on div "Force home to pre-list? Give the listing team a heads up that this home is almo…" at bounding box center [312, 428] width 624 height 856
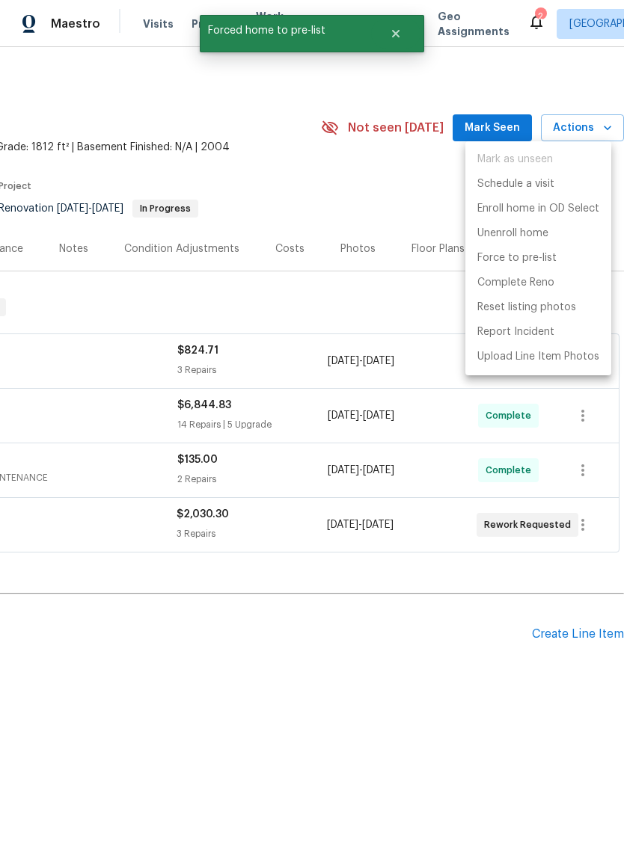
click at [435, 647] on div at bounding box center [312, 428] width 624 height 856
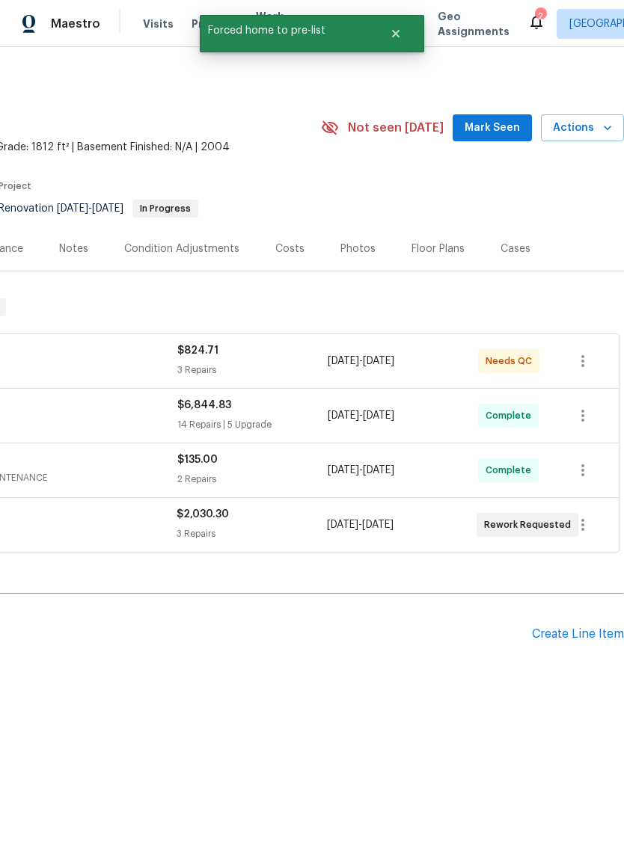
click at [431, 251] on div "Floor Plans" at bounding box center [437, 249] width 53 height 15
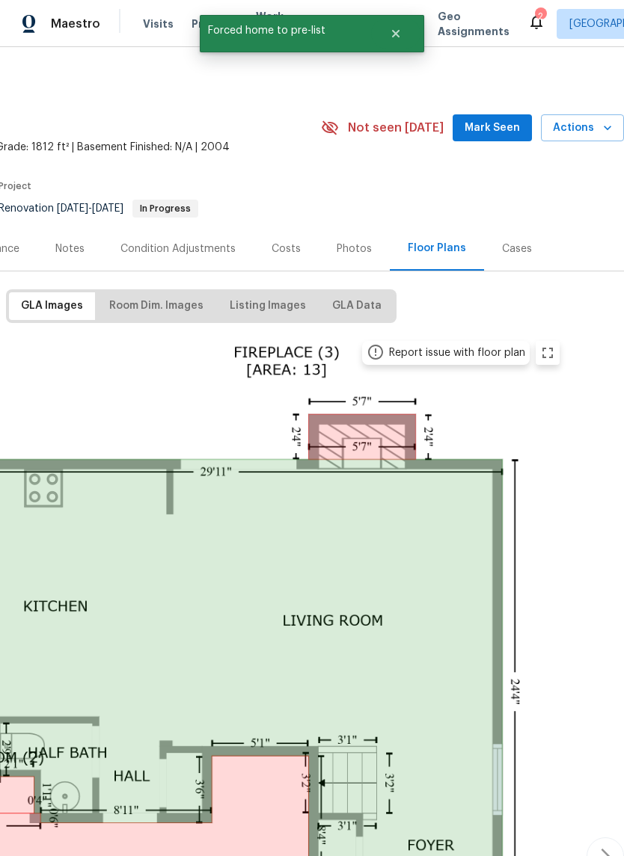
click at [348, 256] on div "Photos" at bounding box center [353, 249] width 35 height 15
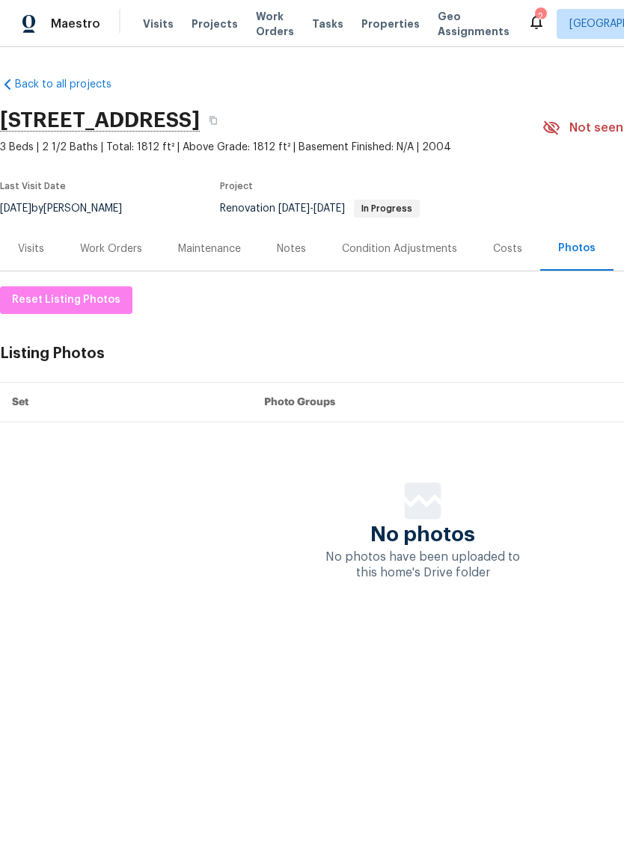
click at [37, 264] on div "Visits" at bounding box center [31, 249] width 62 height 44
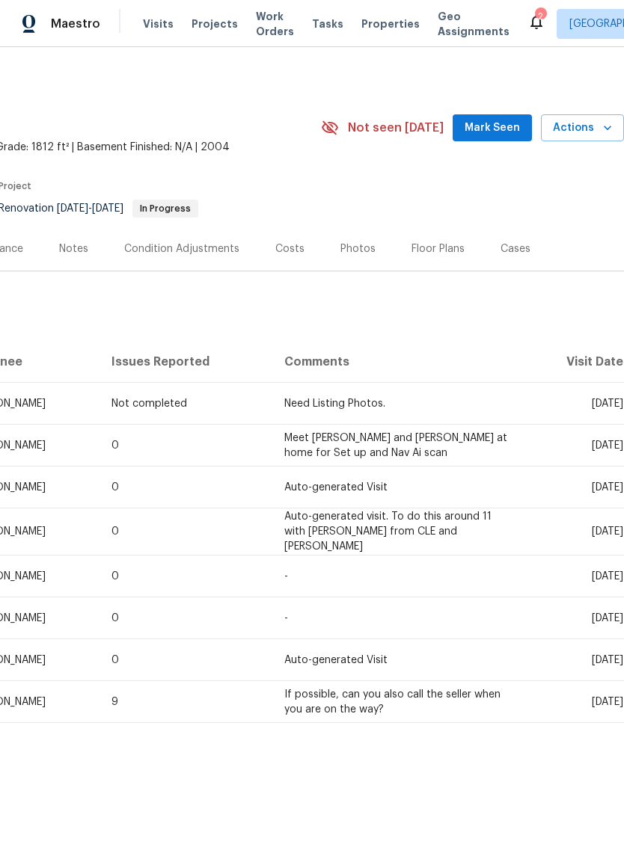
scroll to position [0, 221]
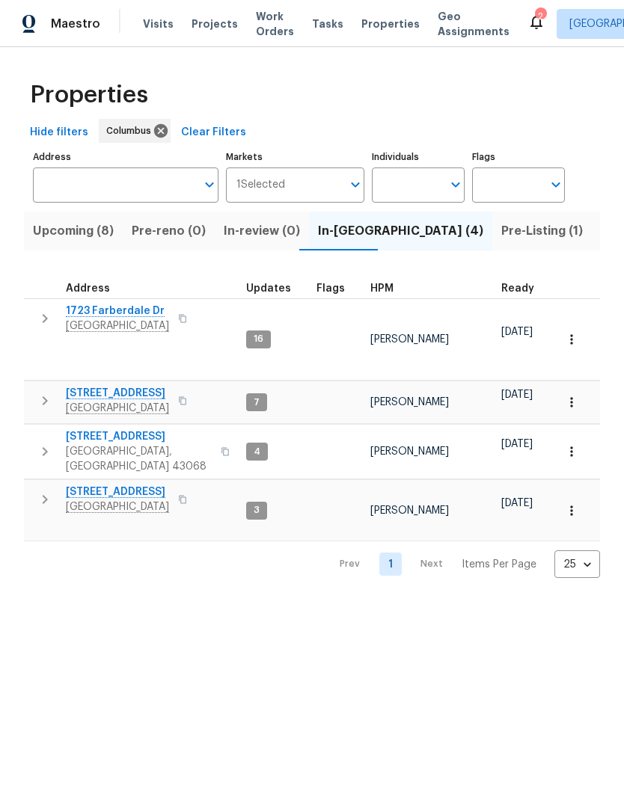
scroll to position [12, 0]
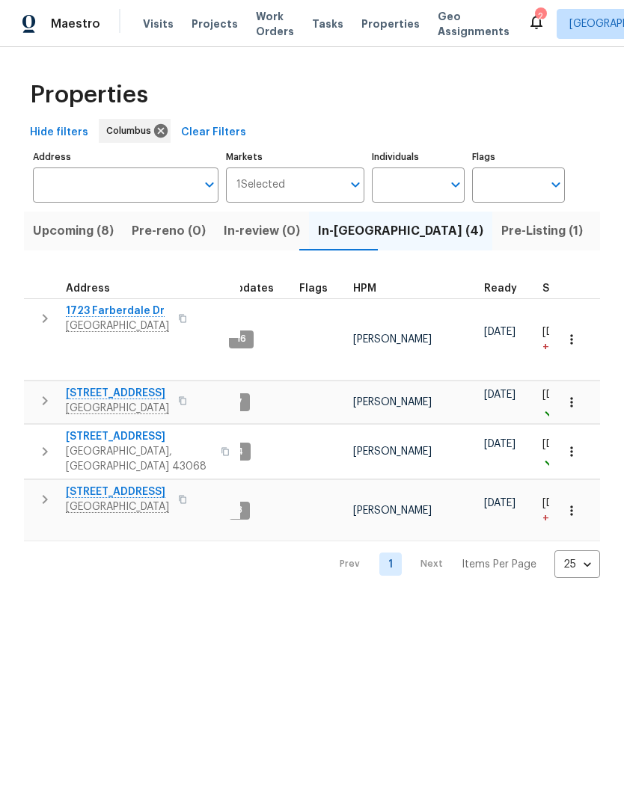
click at [64, 542] on div "Properties Hide filters Columbus Clear Filters Address Address Markets 1 Select…" at bounding box center [312, 324] width 624 height 555
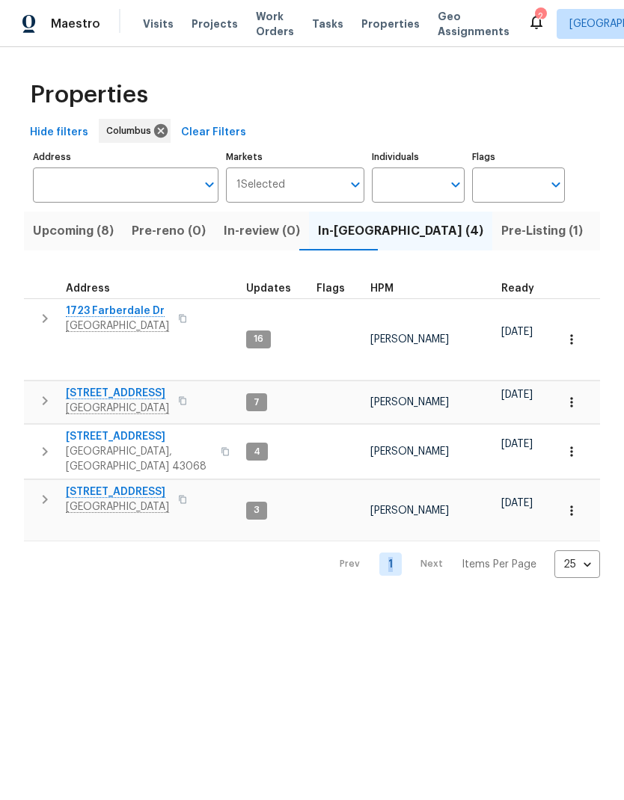
click at [389, 602] on html "Maestro Visits Projects Work Orders Tasks Properties Geo Assignments 2 Columbus…" at bounding box center [312, 301] width 624 height 602
click at [123, 176] on input "Address" at bounding box center [114, 184] width 163 height 35
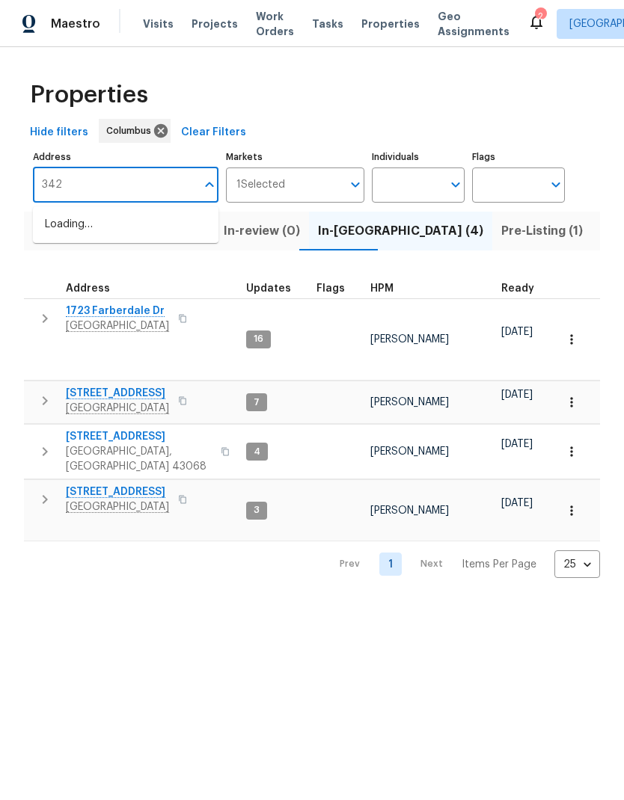
type input "3429"
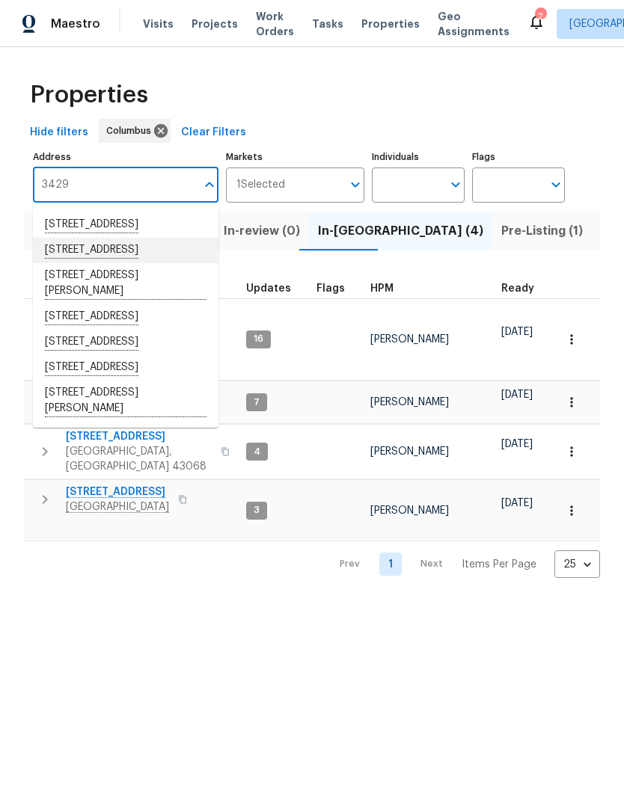
click at [150, 263] on li "3429 Grovepark Dr Grove City OH 43123" at bounding box center [125, 250] width 185 height 25
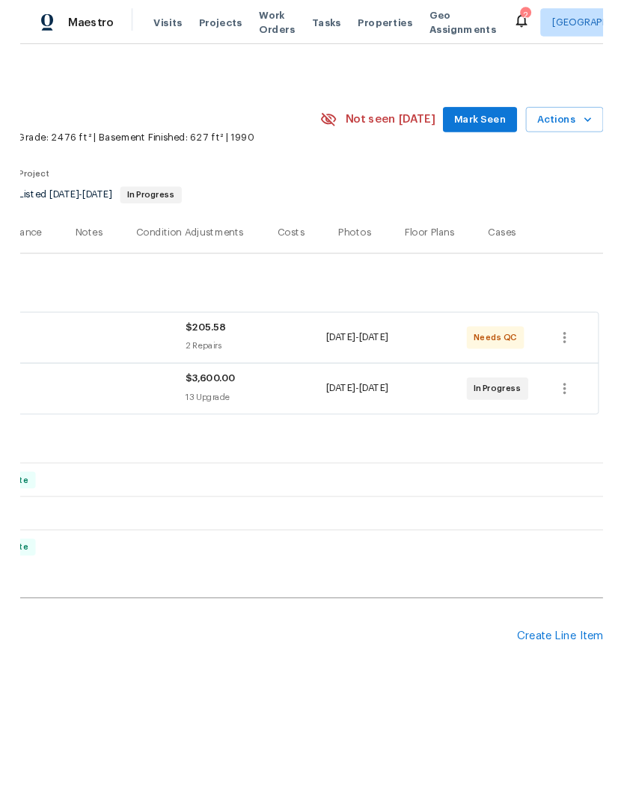
scroll to position [0, 221]
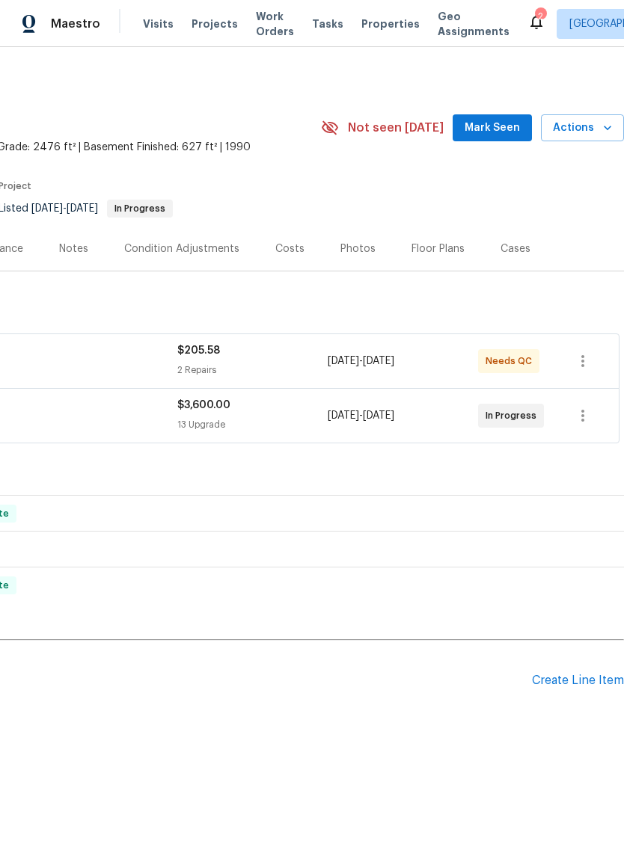
click at [594, 135] on span "Actions" at bounding box center [582, 128] width 59 height 19
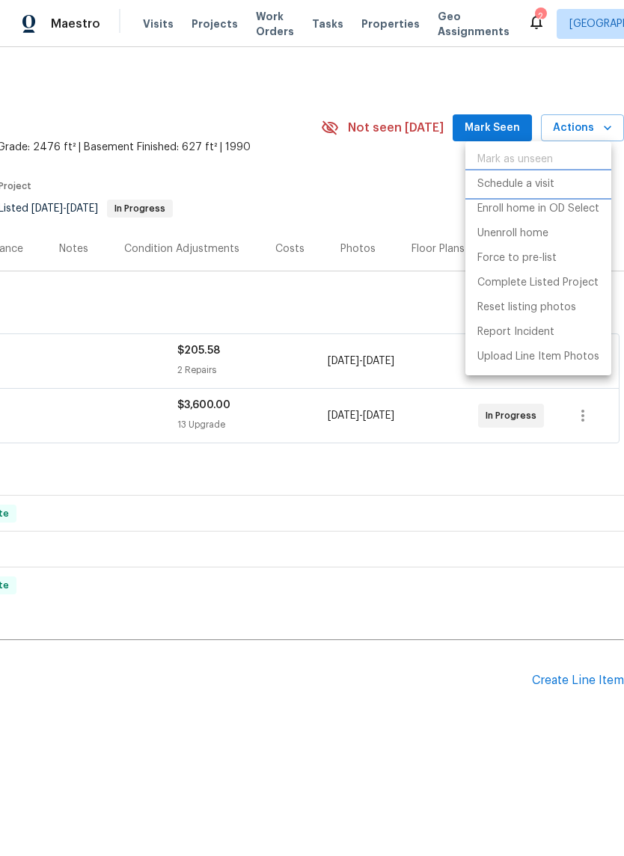
click at [563, 184] on li "Schedule a visit" at bounding box center [538, 184] width 146 height 25
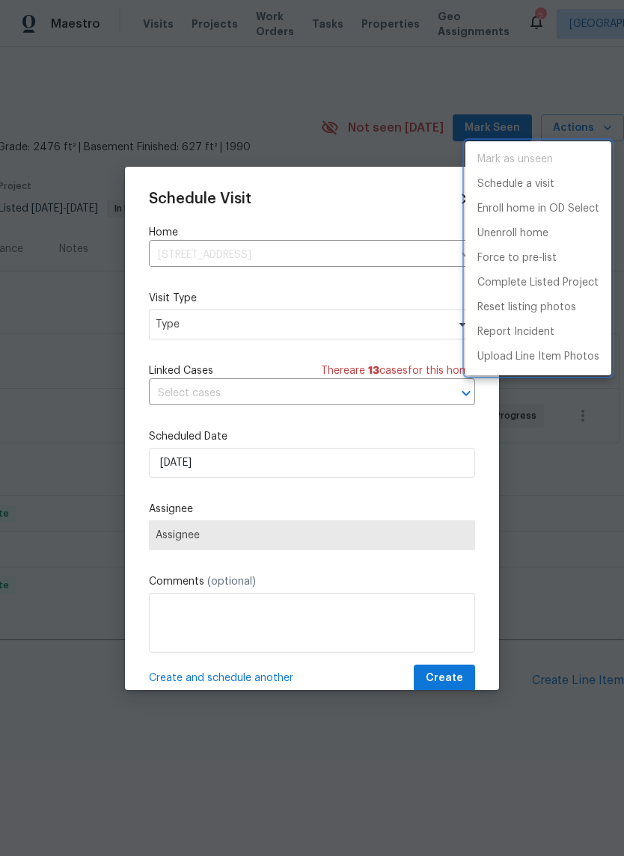
click at [312, 335] on div at bounding box center [312, 428] width 624 height 856
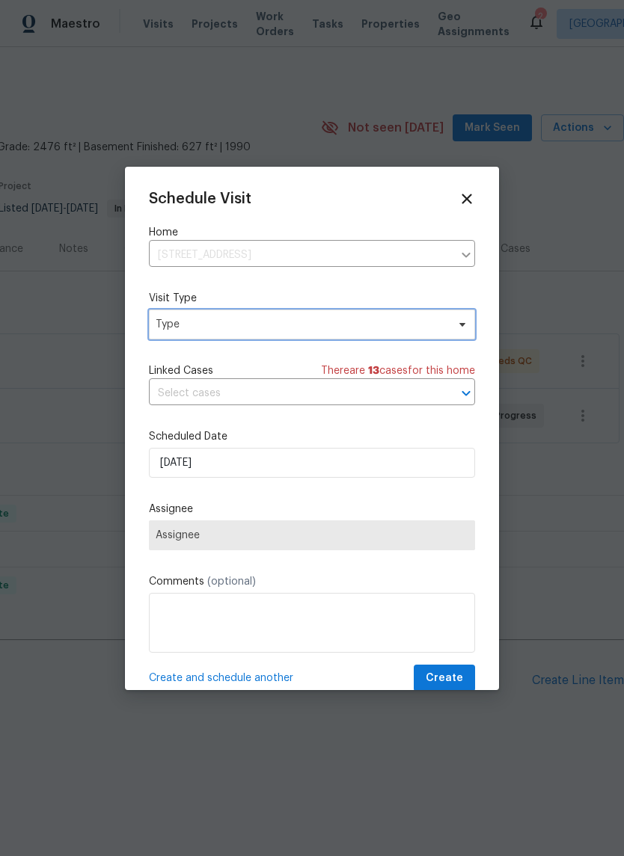
click at [338, 327] on span "Type" at bounding box center [301, 324] width 291 height 15
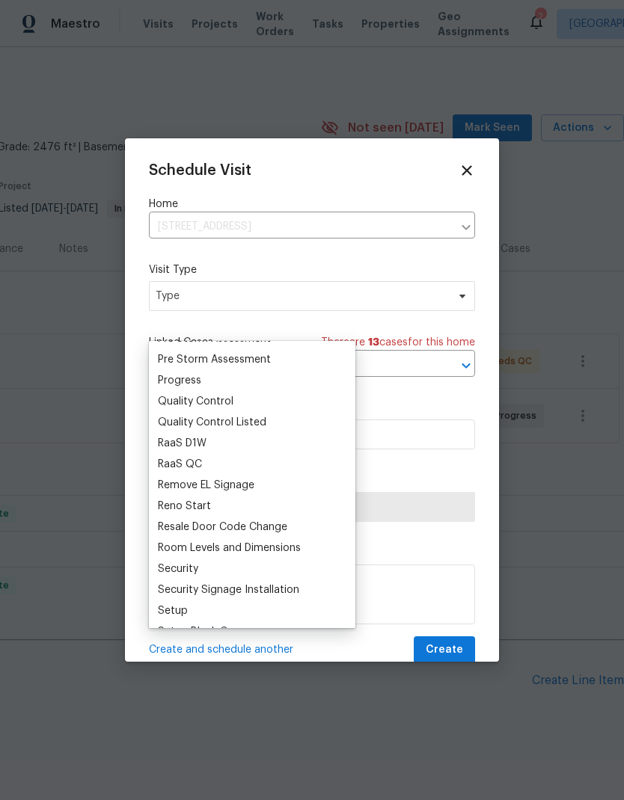
scroll to position [977, 0]
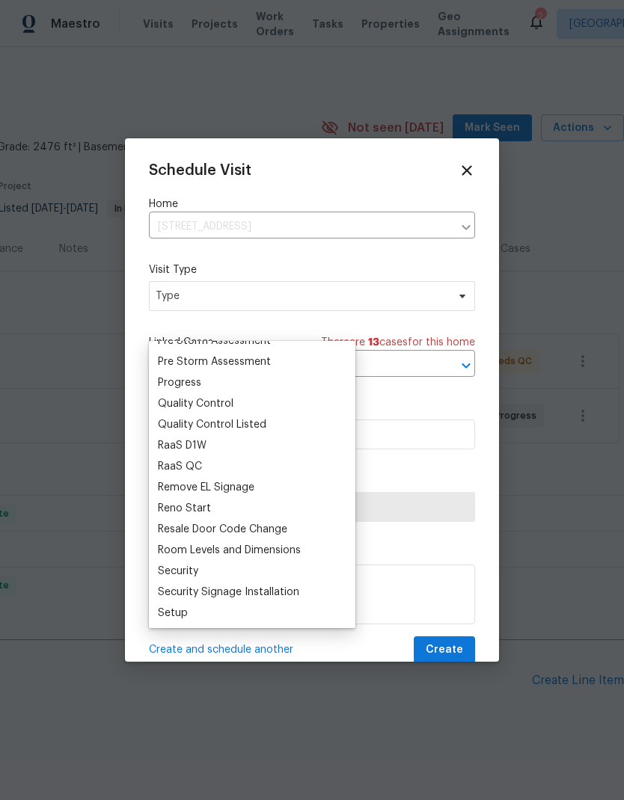
click at [193, 382] on div "Progress" at bounding box center [179, 382] width 43 height 15
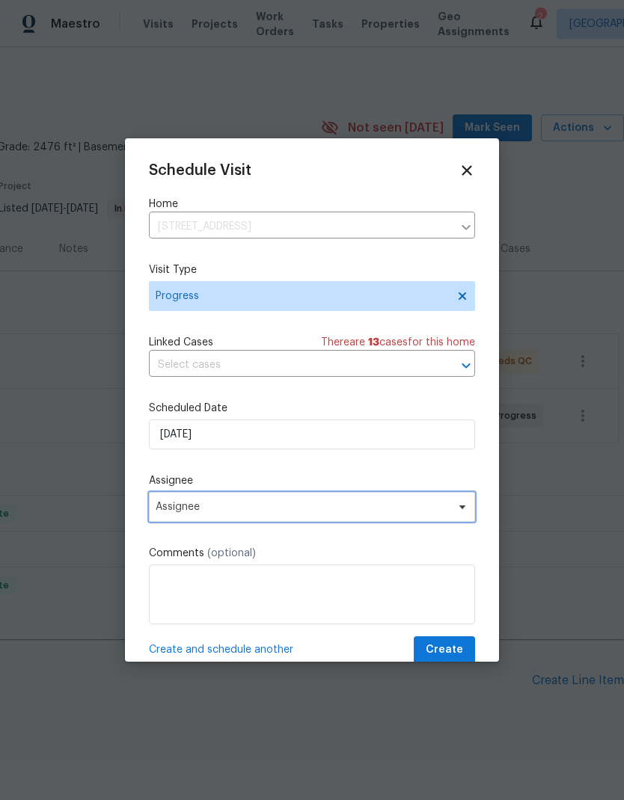
click at [329, 513] on span "Assignee" at bounding box center [302, 507] width 293 height 12
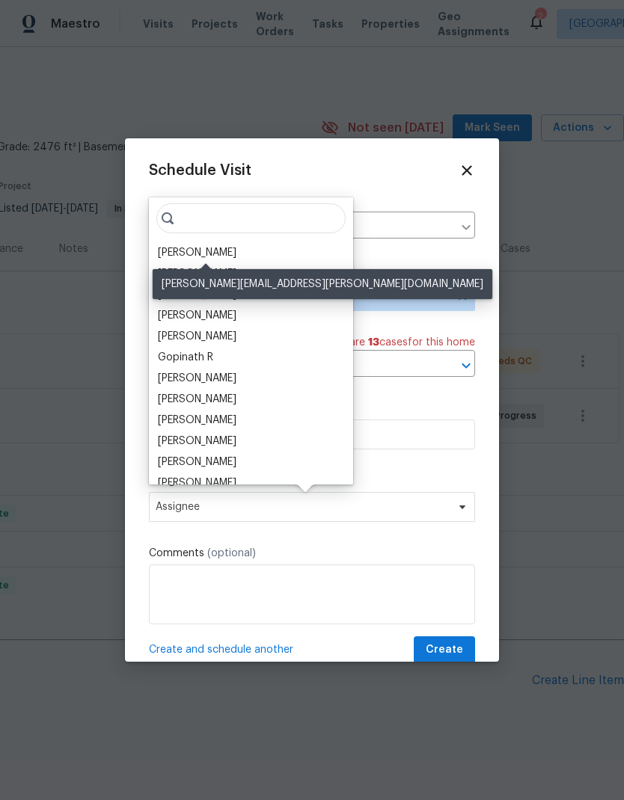
click at [236, 248] on div "[PERSON_NAME]" at bounding box center [197, 252] width 79 height 15
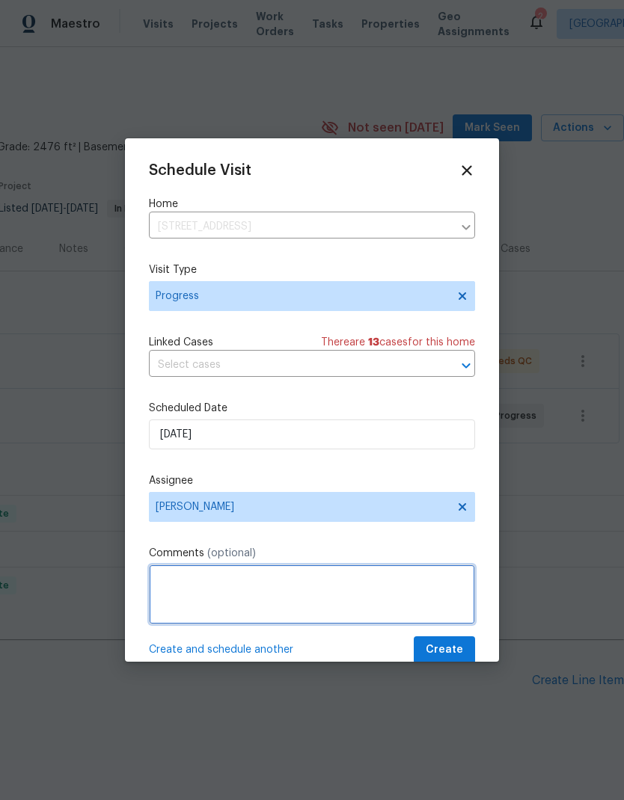
click at [365, 589] on textarea at bounding box center [312, 595] width 326 height 60
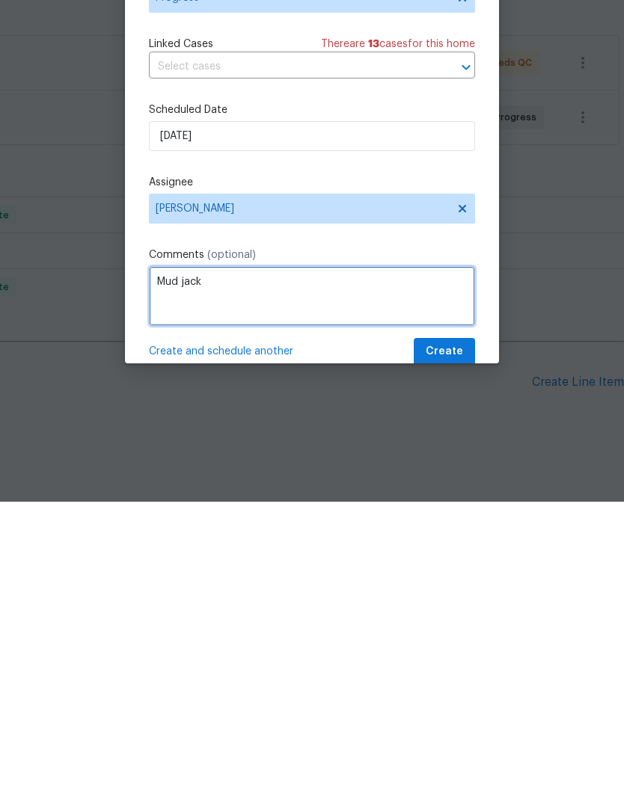
type textarea "Mud jack"
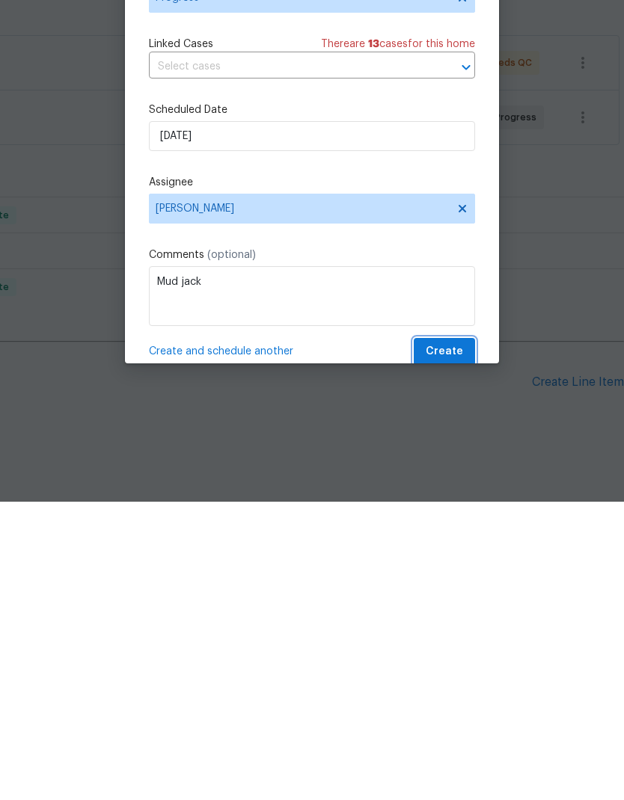
click at [450, 641] on span "Create" at bounding box center [443, 650] width 37 height 19
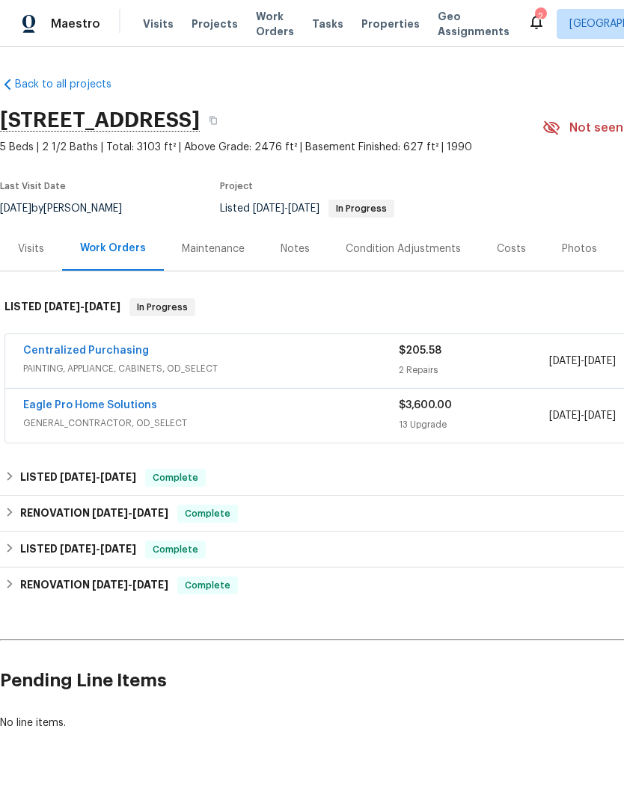
scroll to position [0, 0]
click at [115, 400] on link "Eagle Pro Home Solutions" at bounding box center [90, 405] width 134 height 10
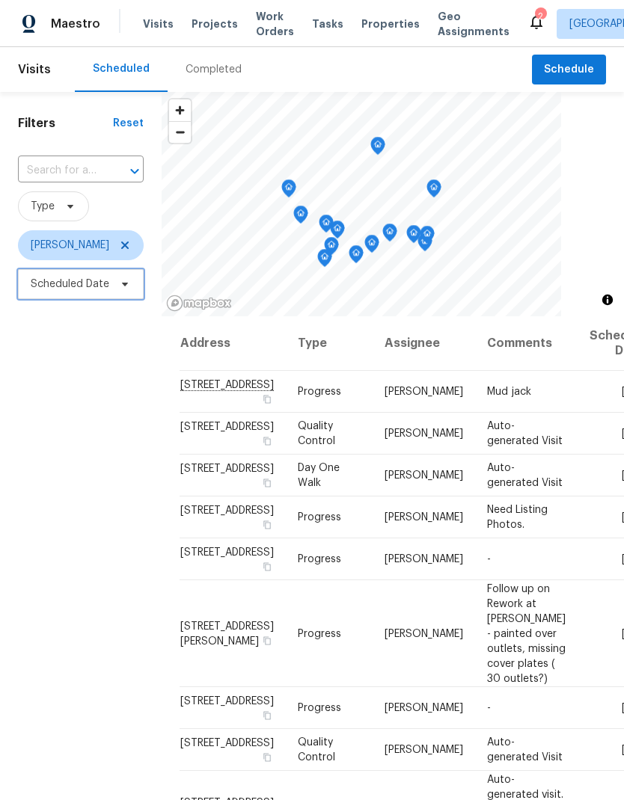
click at [90, 294] on span "Scheduled Date" at bounding box center [81, 284] width 126 height 30
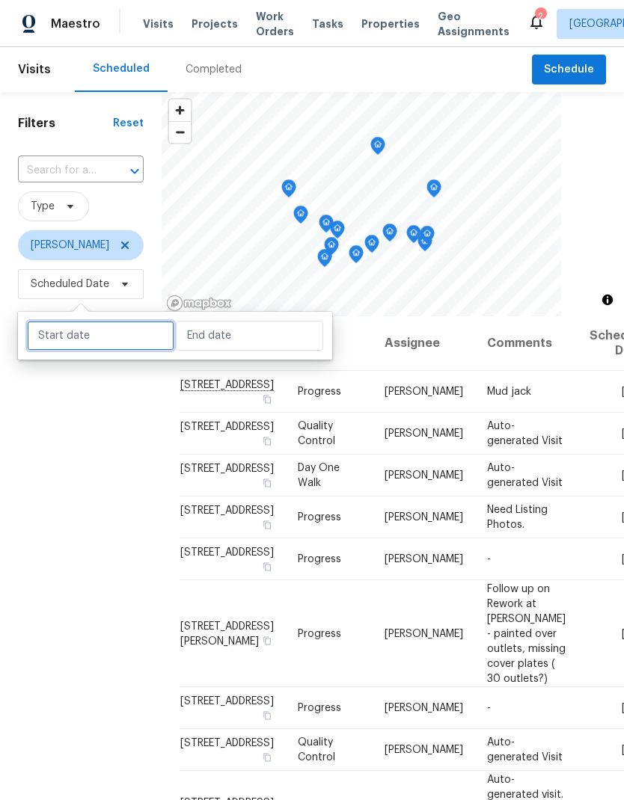
click at [113, 338] on input "text" at bounding box center [100, 336] width 147 height 30
select select "8"
select select "2025"
select select "9"
select select "2025"
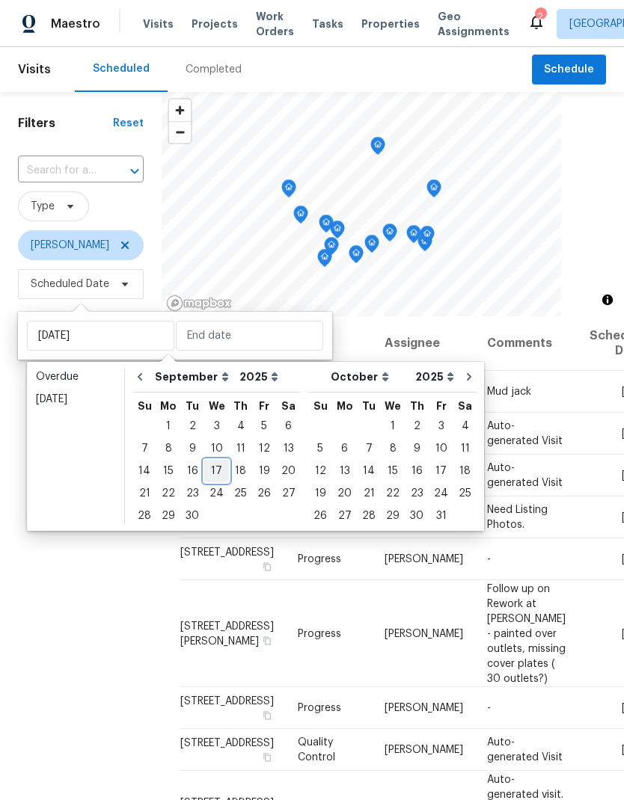
click at [215, 461] on div "17" at bounding box center [216, 471] width 25 height 21
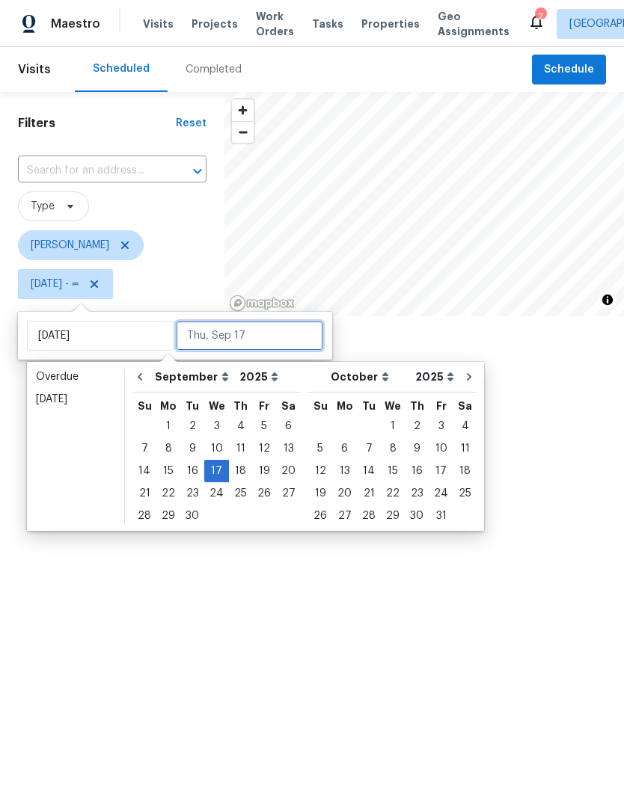
type input "Wed, Sep 17"
click at [216, 465] on div "17" at bounding box center [216, 471] width 25 height 21
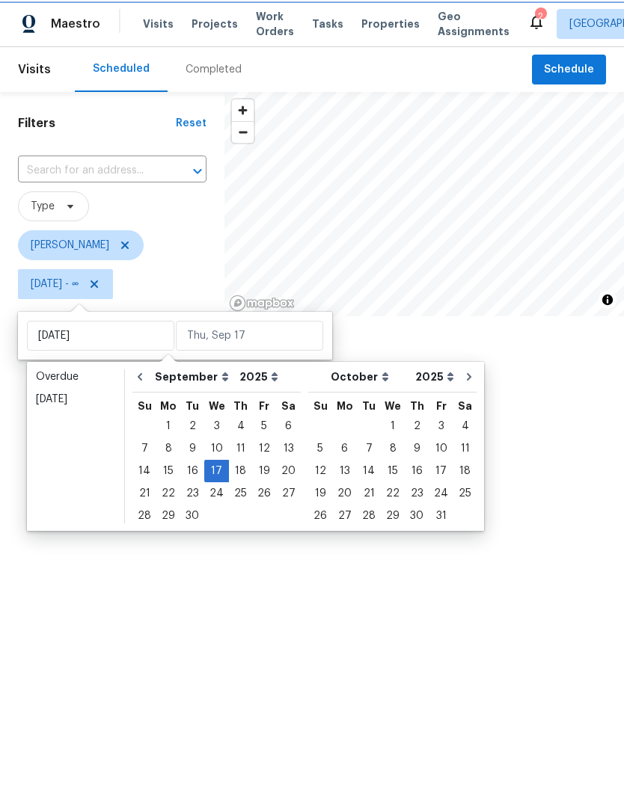
type input "Wed, Sep 17"
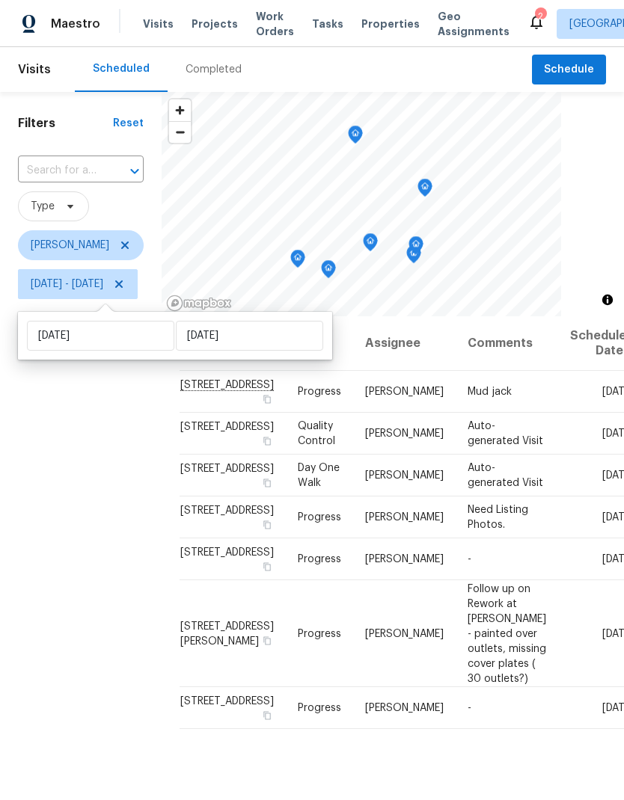
click at [162, 536] on div "Filters Reset ​ Type Keith Hollingsworth Wed, Sep 17 - Wed, Sep 17" at bounding box center [81, 524] width 162 height 864
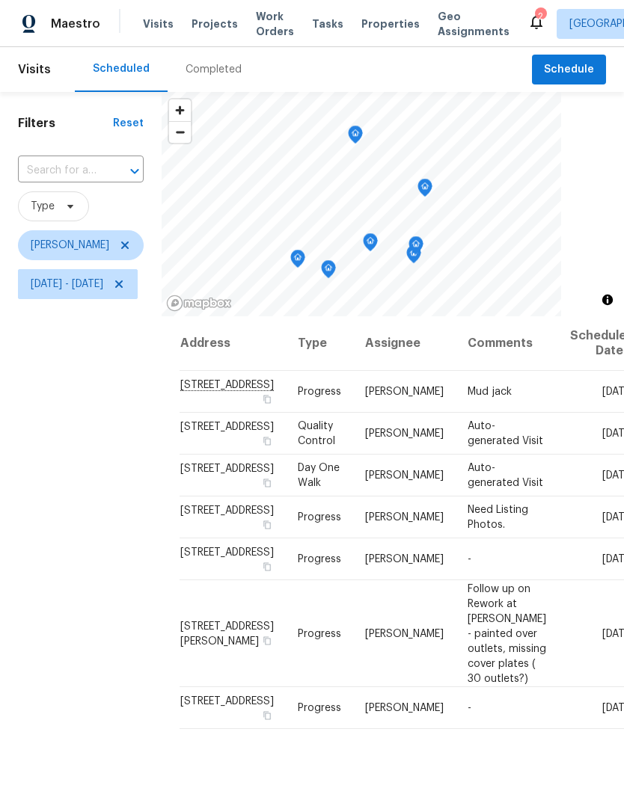
click at [377, 236] on icon "Map marker" at bounding box center [369, 242] width 13 height 17
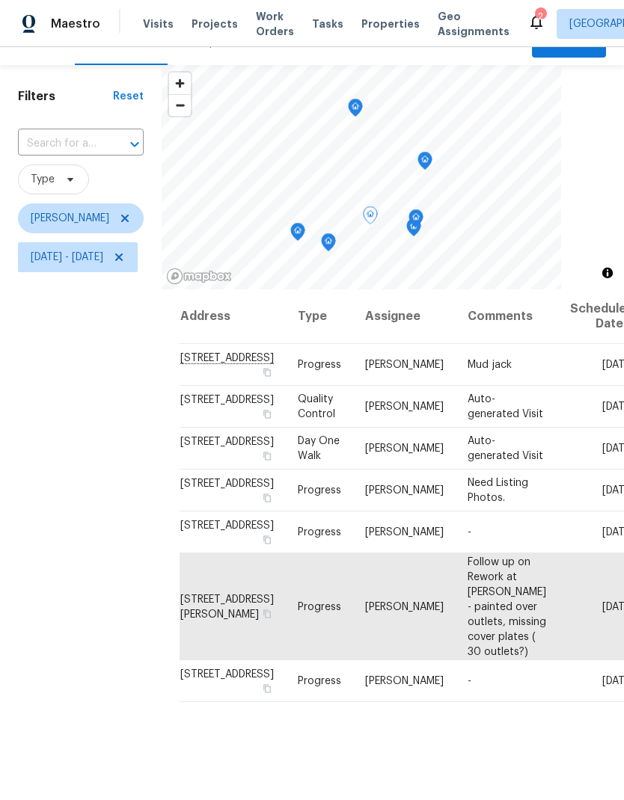
scroll to position [19, 0]
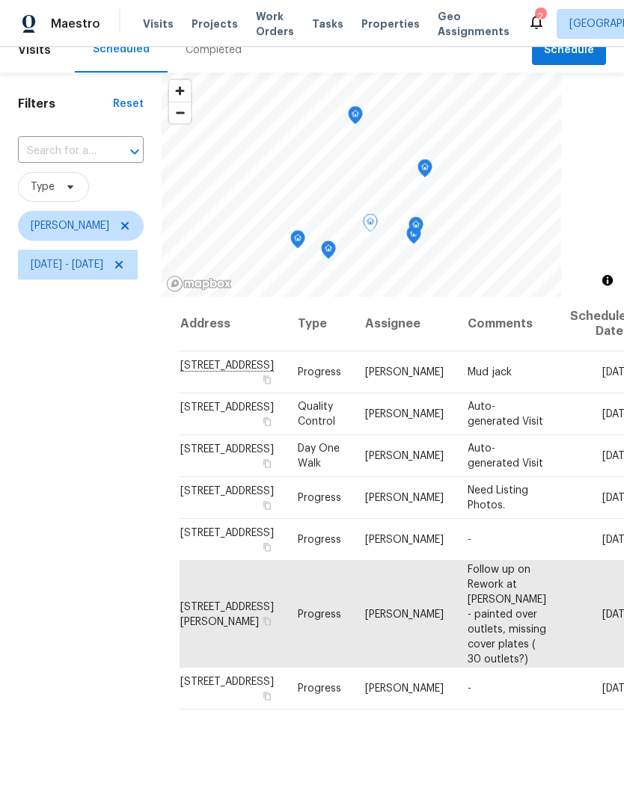
click at [335, 248] on icon "Map marker" at bounding box center [328, 250] width 13 height 17
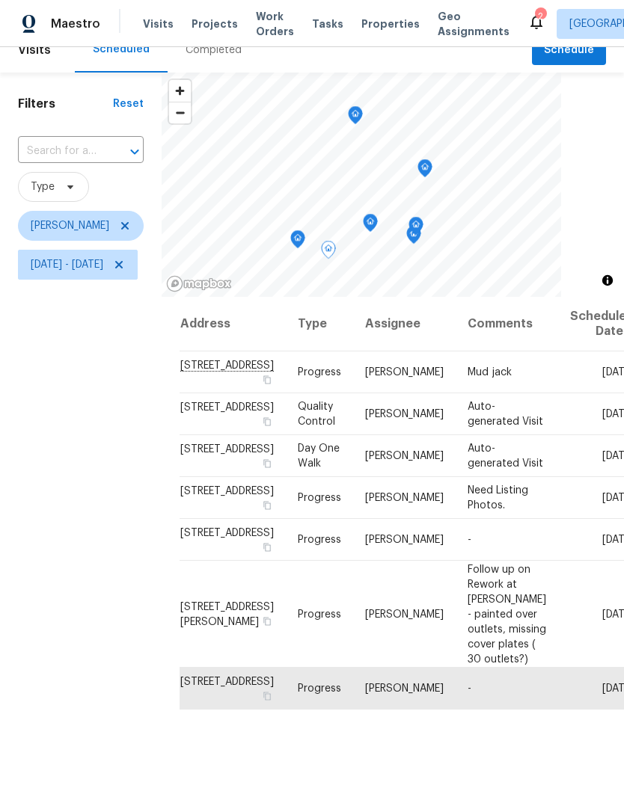
click at [431, 167] on icon "Map marker" at bounding box center [424, 168] width 13 height 17
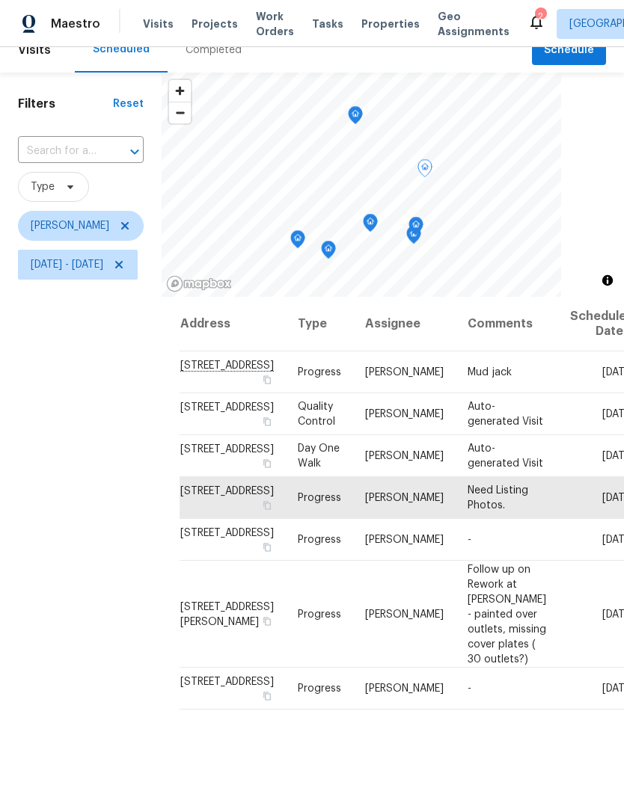
click at [422, 225] on icon "Map marker" at bounding box center [415, 226] width 13 height 17
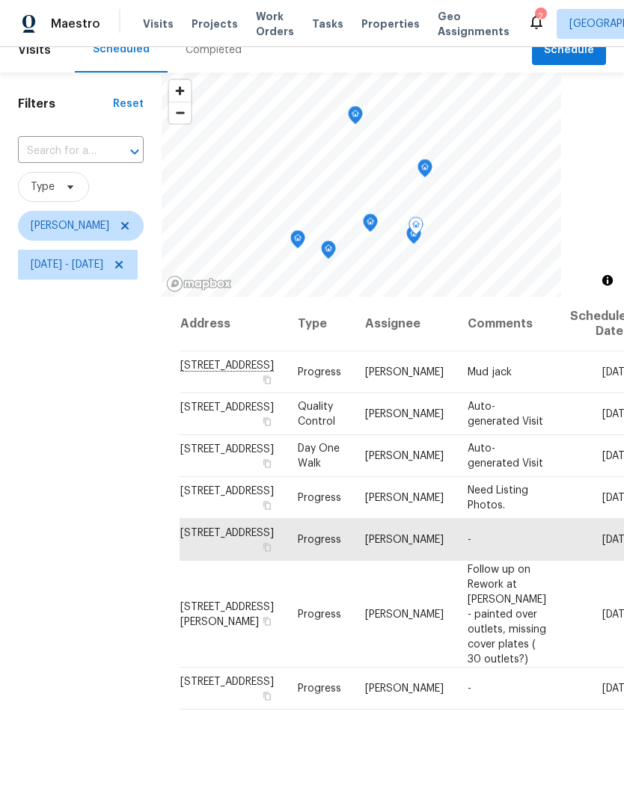
click at [422, 233] on icon "Map marker" at bounding box center [415, 226] width 13 height 17
click at [423, 234] on icon "Map marker" at bounding box center [415, 226] width 15 height 19
click at [421, 244] on icon "Map marker" at bounding box center [413, 235] width 15 height 19
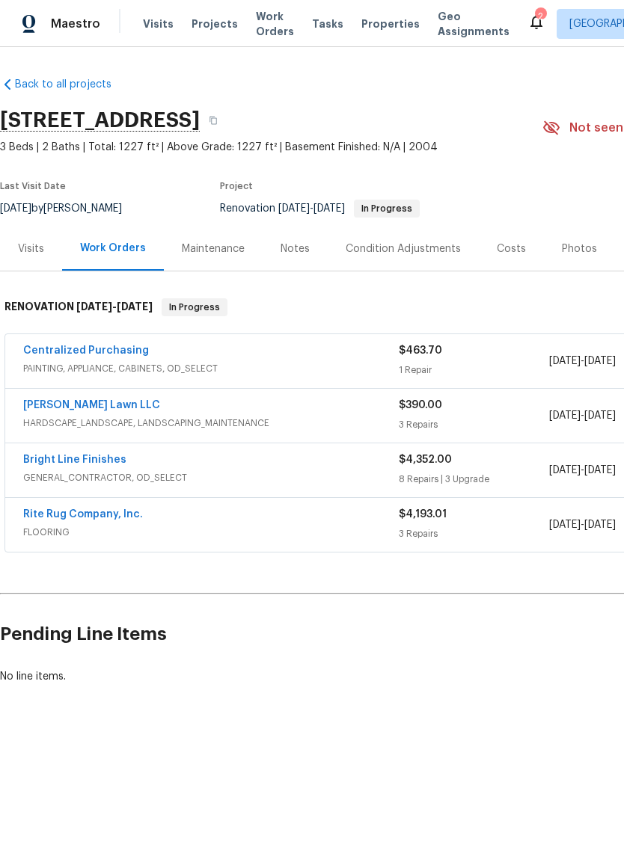
click at [41, 458] on link "Bright Line Finishes" at bounding box center [74, 460] width 103 height 10
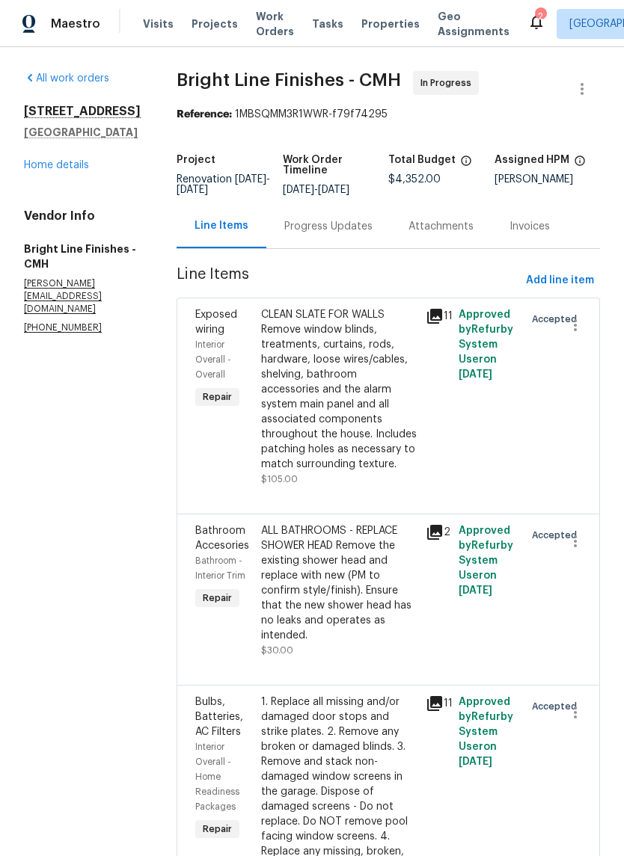
click at [333, 215] on div "Progress Updates" at bounding box center [328, 226] width 124 height 44
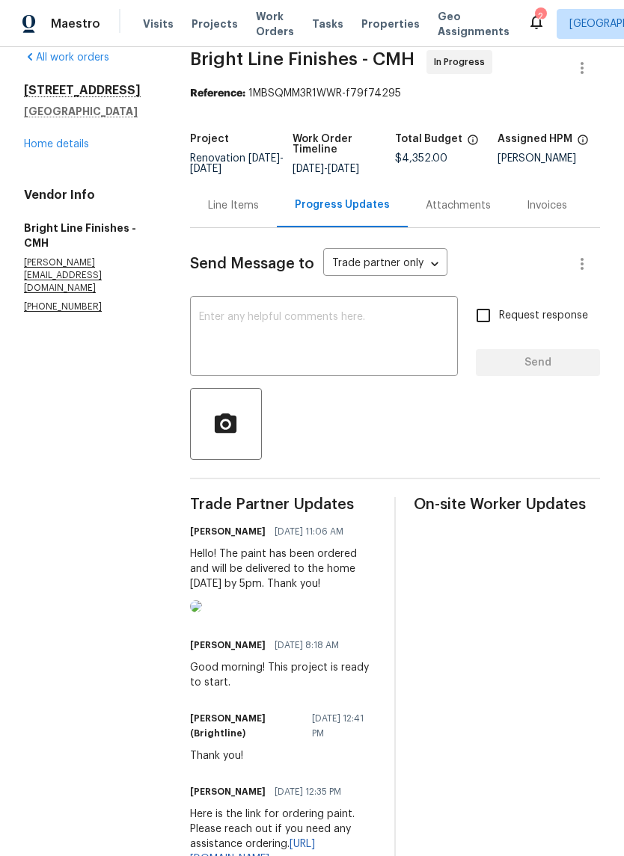
scroll to position [22, 0]
click at [80, 147] on div "[STREET_ADDRESS] Home details" at bounding box center [89, 116] width 130 height 69
click at [76, 149] on link "Home details" at bounding box center [56, 143] width 65 height 10
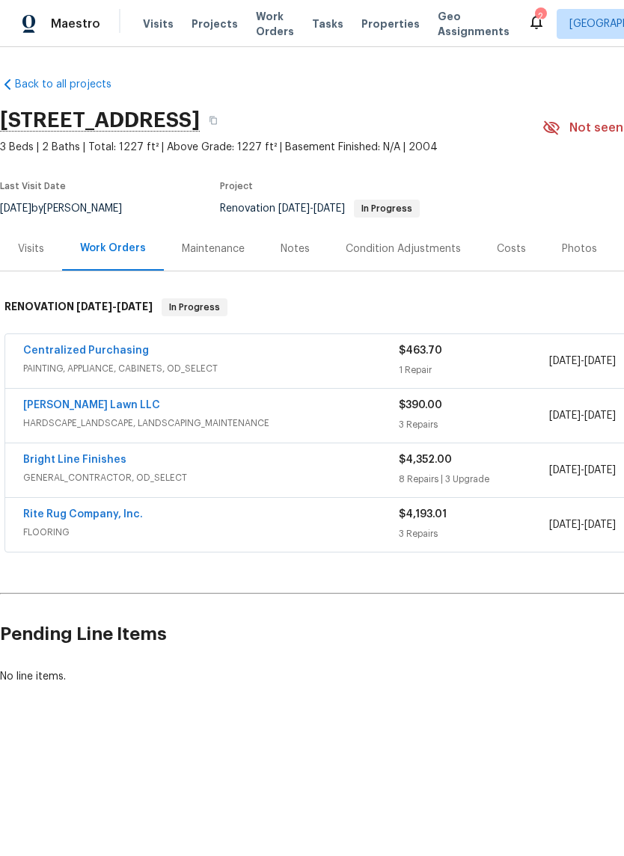
click at [67, 517] on link "Rite Rug Company, Inc." at bounding box center [83, 514] width 120 height 10
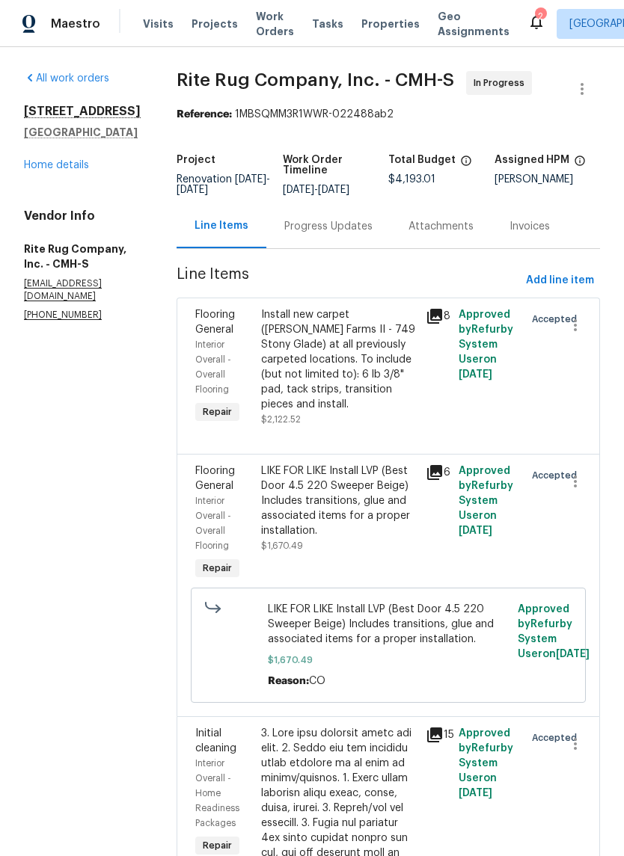
click at [342, 248] on div "Progress Updates" at bounding box center [328, 226] width 124 height 44
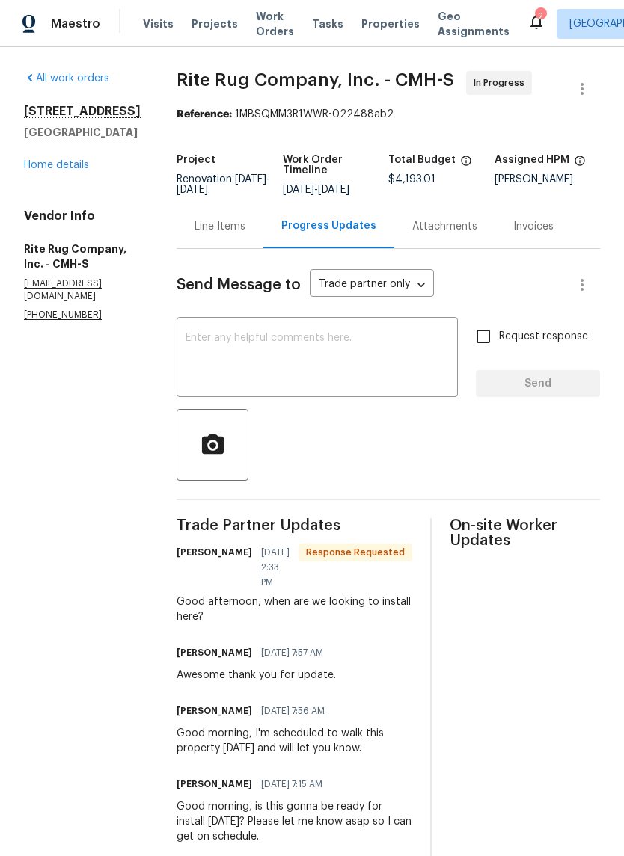
click at [65, 171] on div "[STREET_ADDRESS] Home details" at bounding box center [82, 138] width 117 height 69
click at [73, 170] on link "Home details" at bounding box center [56, 165] width 65 height 10
